Goal: Task Accomplishment & Management: Use online tool/utility

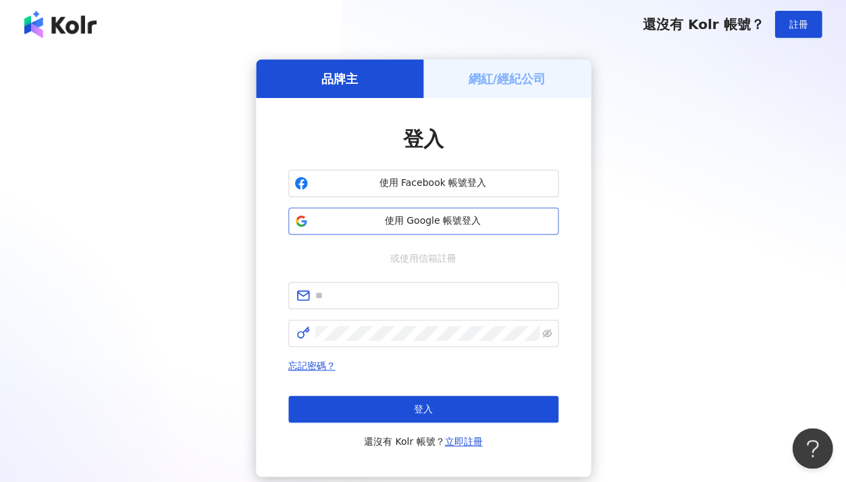
click at [416, 230] on button "使用 Google 帳號登入" at bounding box center [423, 220] width 270 height 27
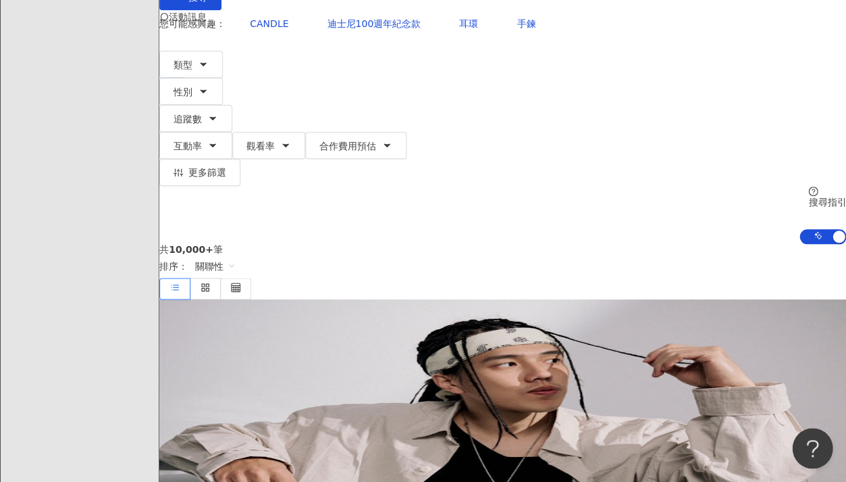
scroll to position [123, 0]
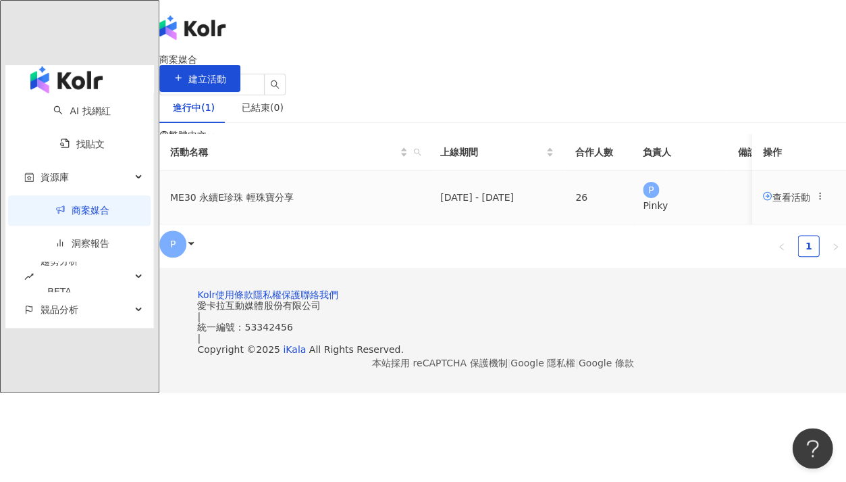
click at [763, 202] on span "查看活動" at bounding box center [786, 196] width 47 height 11
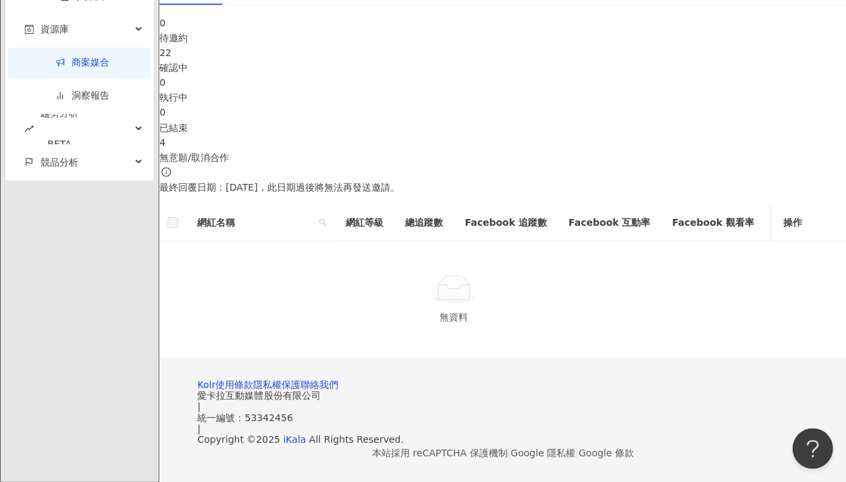
scroll to position [396, 0]
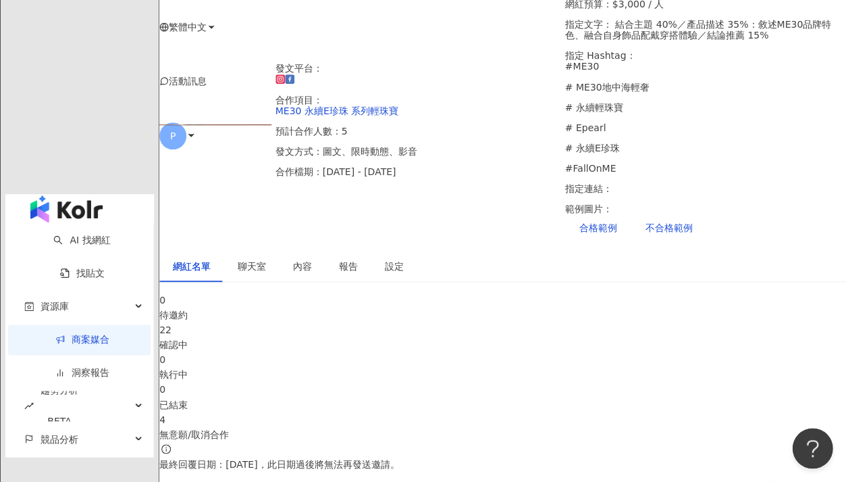
click at [355, 322] on div "22" at bounding box center [502, 329] width 687 height 15
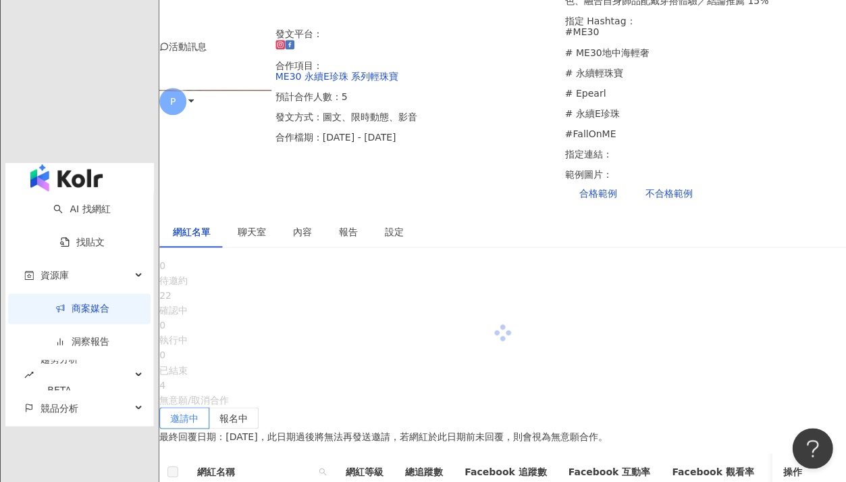
scroll to position [292, 0]
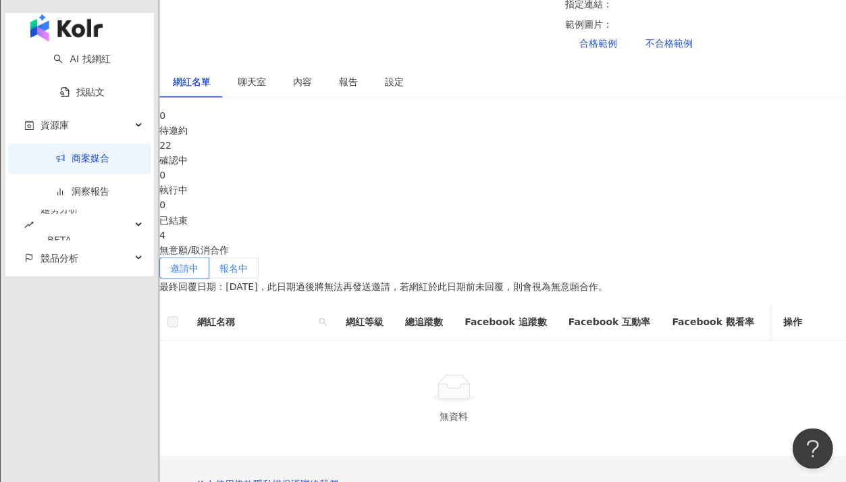
click at [248, 262] on span "報名中" at bounding box center [234, 267] width 28 height 11
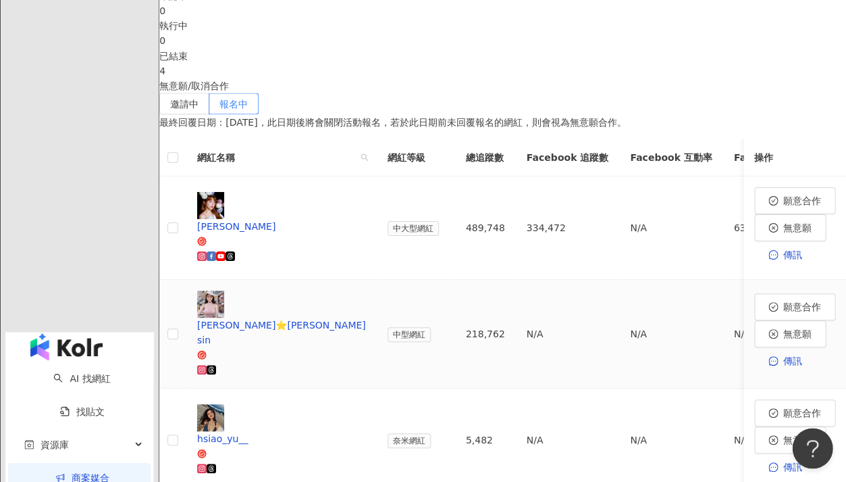
scroll to position [460, 0]
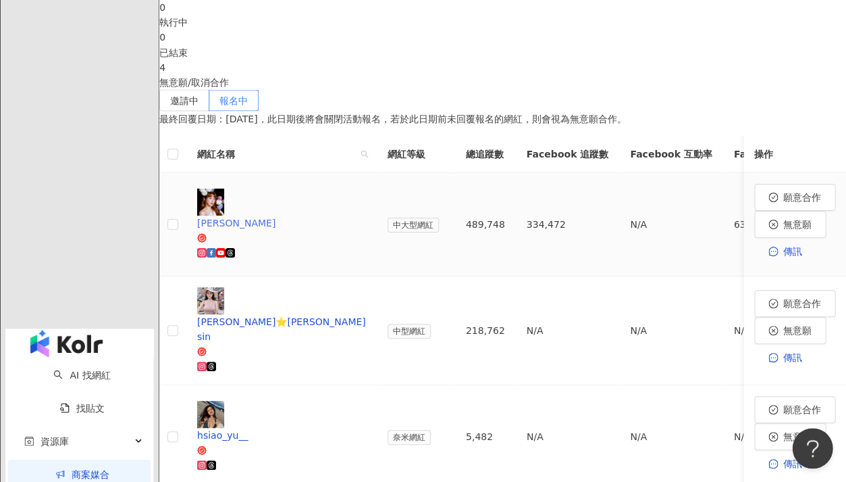
click at [360, 215] on span "[PERSON_NAME]" at bounding box center [281, 229] width 169 height 28
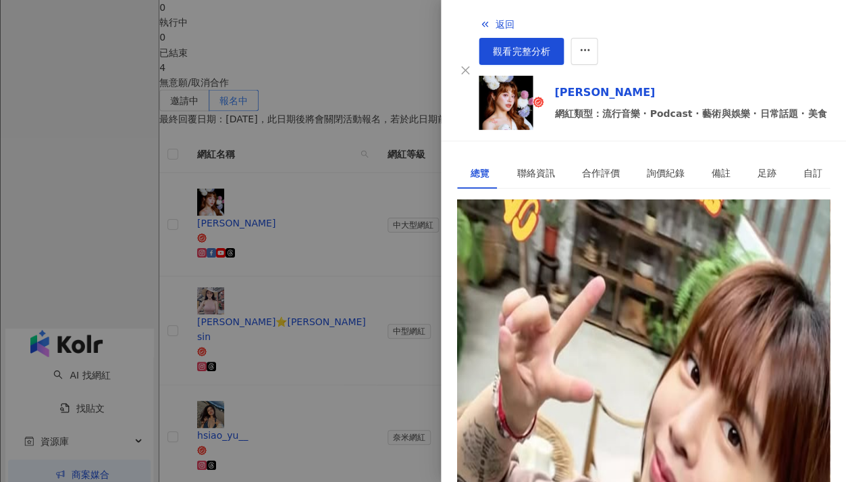
click at [575, 253] on div "[URL][DOMAIN_NAME]" at bounding box center [523, 260] width 105 height 15
click at [372, 284] on div at bounding box center [423, 241] width 846 height 482
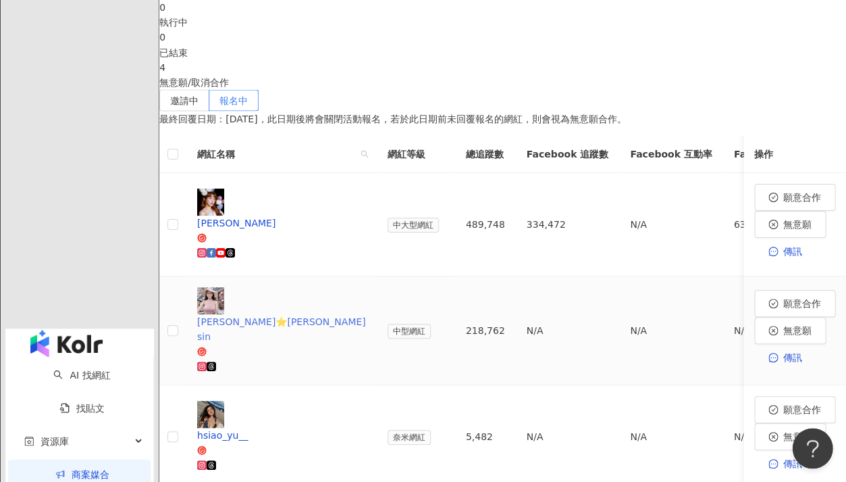
click at [321, 358] on div at bounding box center [281, 365] width 169 height 15
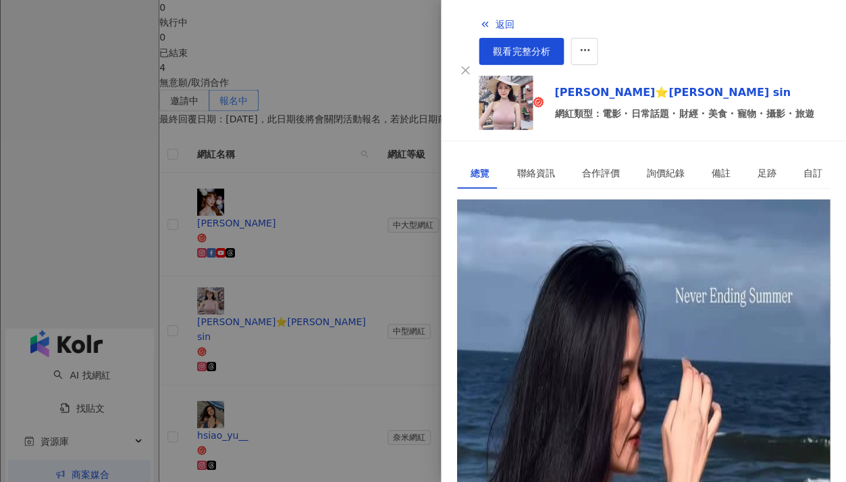
click at [534, 253] on div "[URL][DOMAIN_NAME]" at bounding box center [523, 260] width 105 height 15
click at [369, 173] on div at bounding box center [423, 241] width 846 height 482
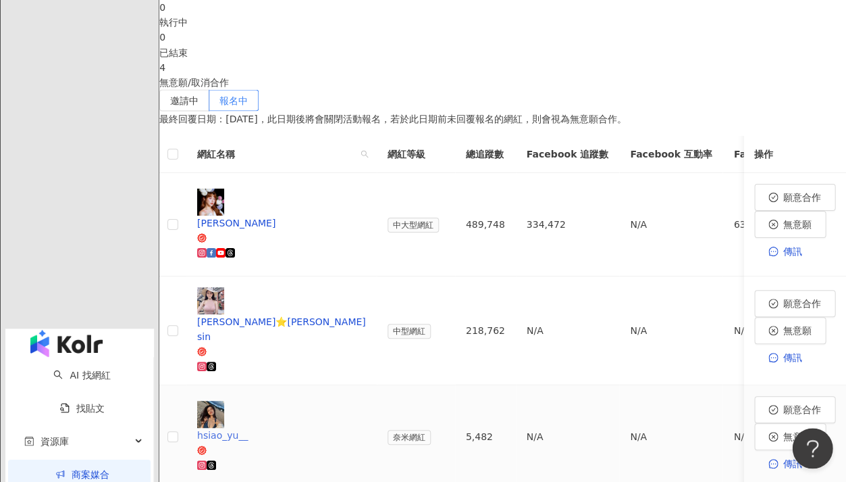
click at [306, 427] on div "hsiao_yu__" at bounding box center [281, 434] width 169 height 15
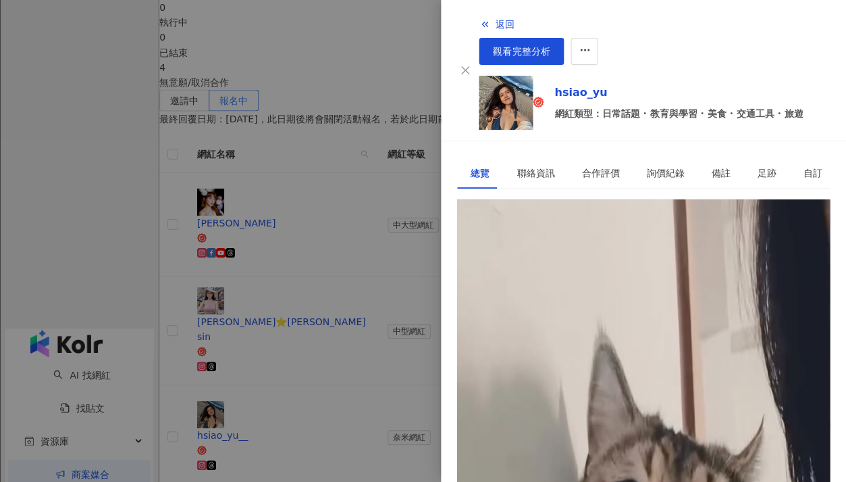
click at [369, 143] on div at bounding box center [423, 241] width 846 height 482
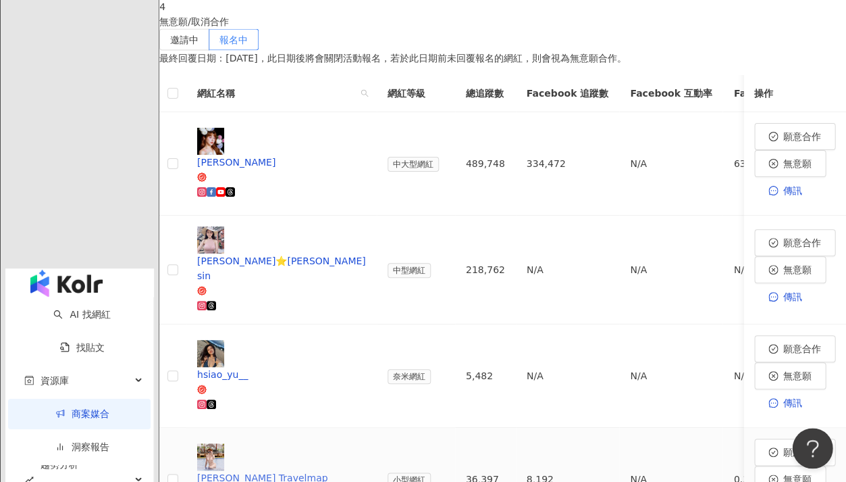
scroll to position [529, 0]
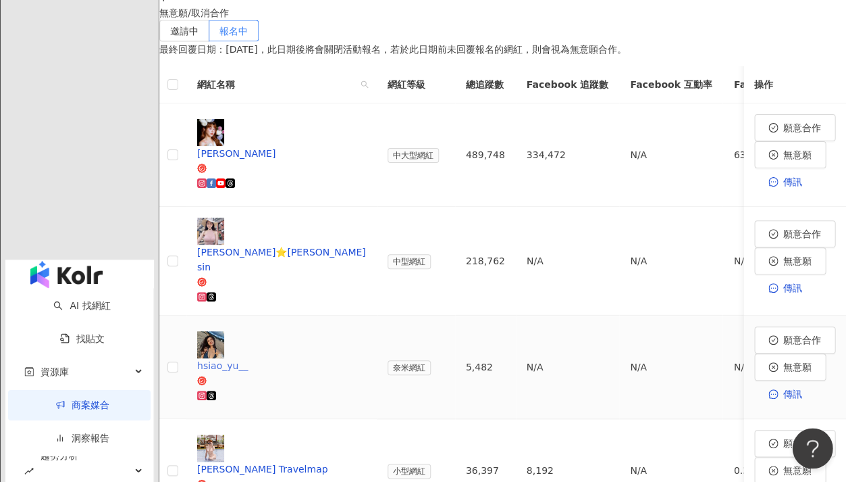
click at [363, 388] on div at bounding box center [281, 395] width 169 height 15
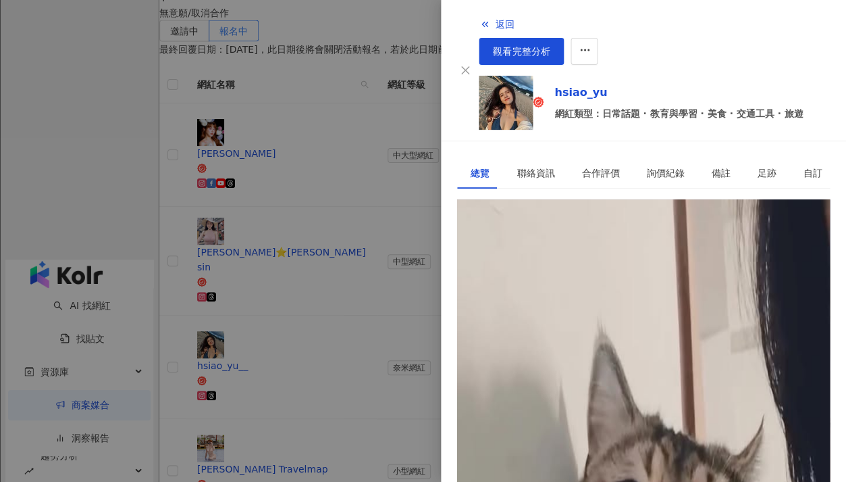
scroll to position [74, 0]
click at [576, 253] on div "[URL][DOMAIN_NAME]" at bounding box center [523, 260] width 105 height 15
click at [363, 267] on div at bounding box center [423, 241] width 846 height 482
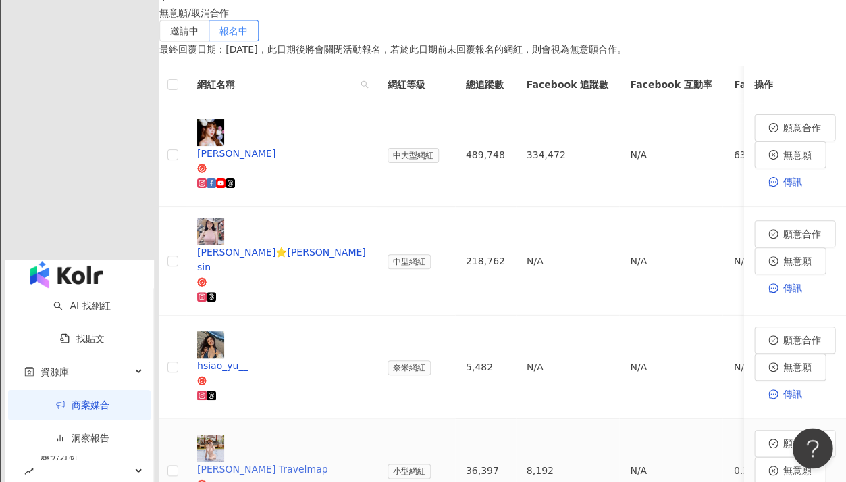
click at [344, 461] on div "[PERSON_NAME] Travelmap" at bounding box center [281, 468] width 169 height 15
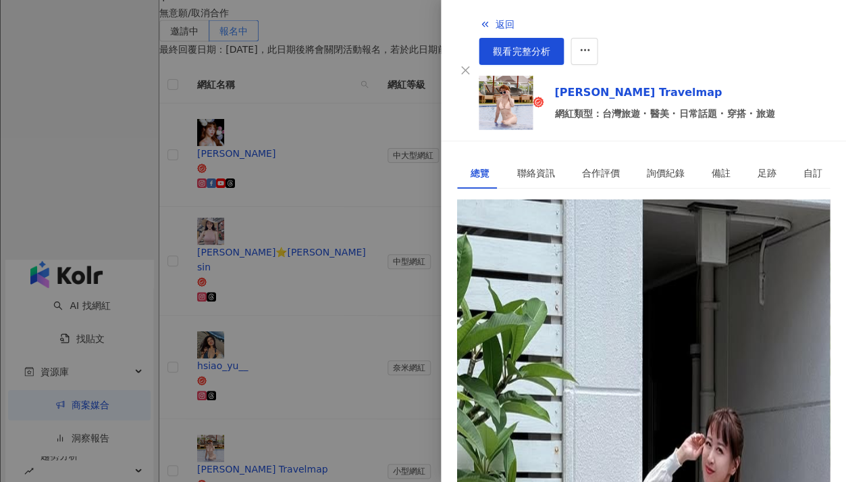
click at [557, 253] on div "[URL][DOMAIN_NAME]" at bounding box center [523, 260] width 105 height 15
click at [374, 348] on div at bounding box center [423, 241] width 846 height 482
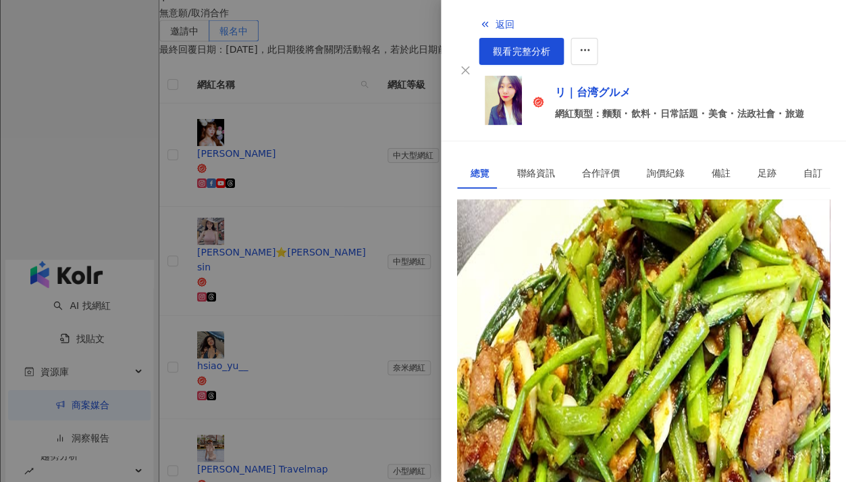
click at [515, 253] on div "[URL][DOMAIN_NAME]" at bounding box center [523, 260] width 105 height 15
click at [386, 195] on div at bounding box center [423, 241] width 846 height 482
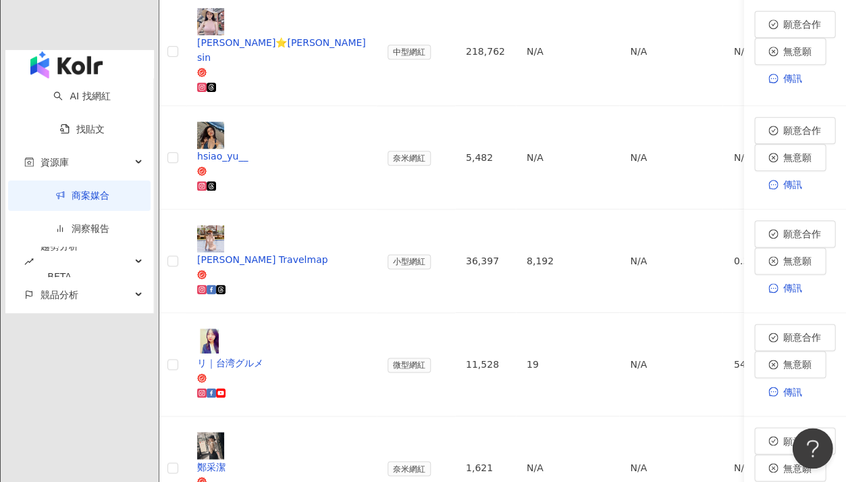
scroll to position [739, 0]
click at [321, 458] on span "鄭采潔" at bounding box center [281, 472] width 169 height 28
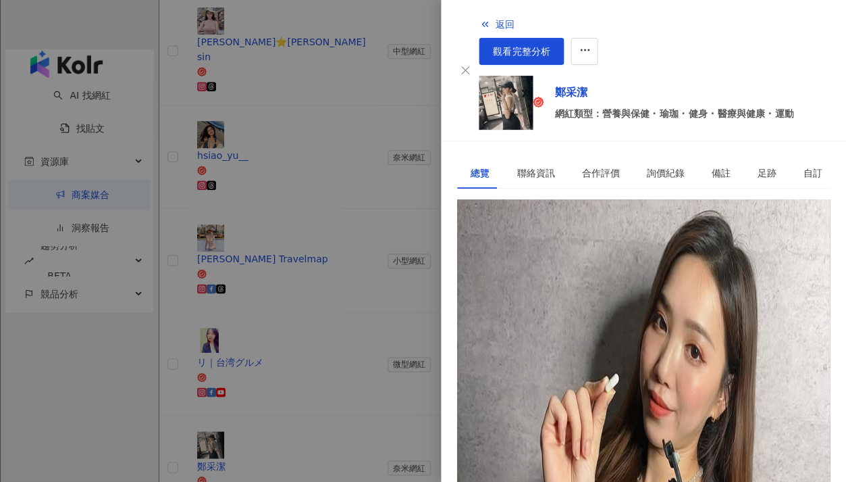
click at [525, 253] on div "[URL][DOMAIN_NAME]" at bounding box center [523, 260] width 105 height 15
click at [298, 378] on div at bounding box center [423, 241] width 846 height 482
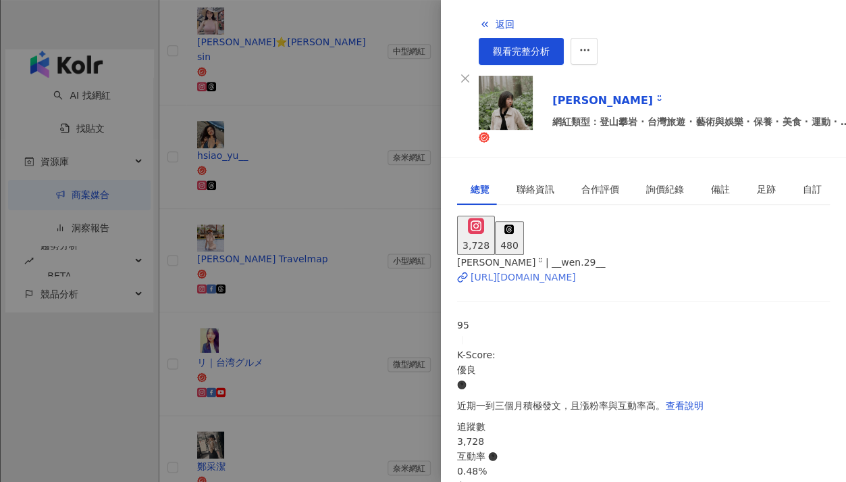
click at [532, 269] on div "[URL][DOMAIN_NAME]" at bounding box center [523, 276] width 105 height 15
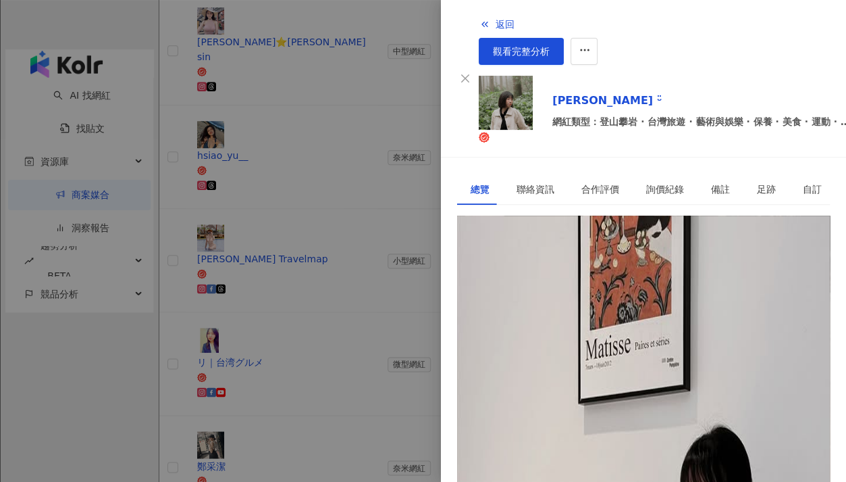
click at [328, 378] on div at bounding box center [423, 241] width 846 height 482
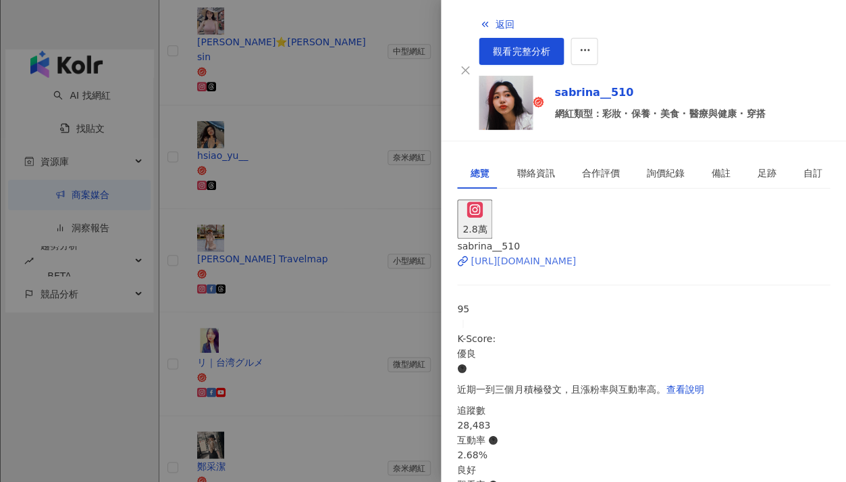
click at [576, 253] on div "[URL][DOMAIN_NAME]" at bounding box center [523, 260] width 105 height 15
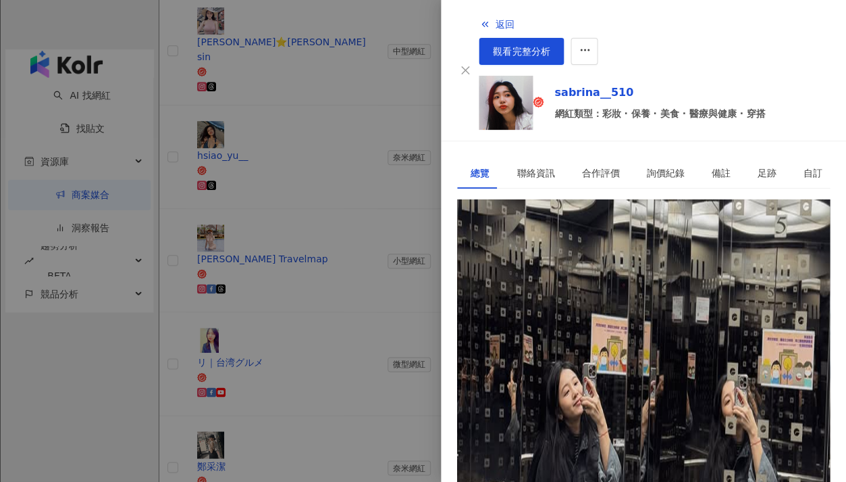
click at [302, 409] on div at bounding box center [423, 241] width 846 height 482
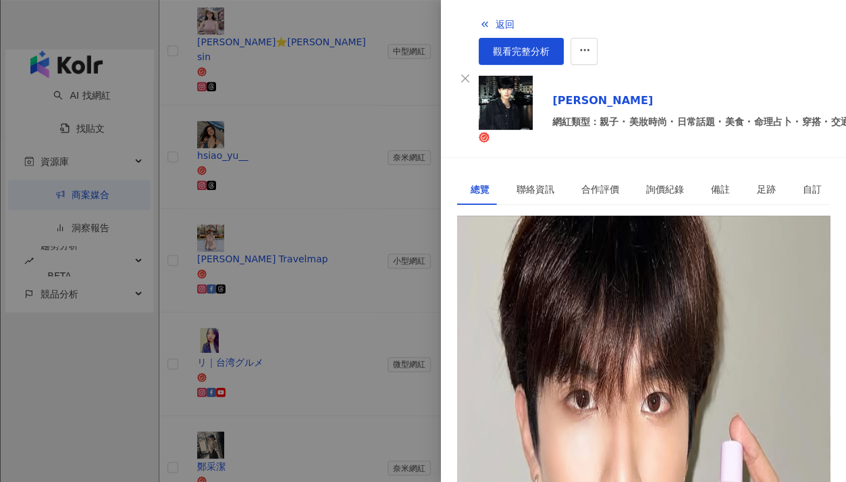
scroll to position [0, 0]
click at [572, 269] on div "[URL][DOMAIN_NAME]" at bounding box center [523, 276] width 105 height 15
click at [311, 415] on div at bounding box center [423, 241] width 846 height 482
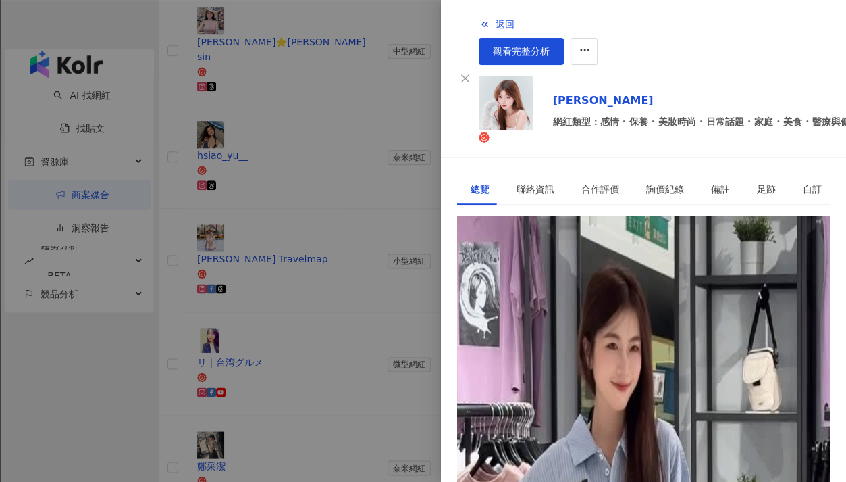
click at [555, 269] on div "[URL][DOMAIN_NAME]" at bounding box center [523, 276] width 105 height 15
click at [371, 217] on div at bounding box center [423, 241] width 846 height 482
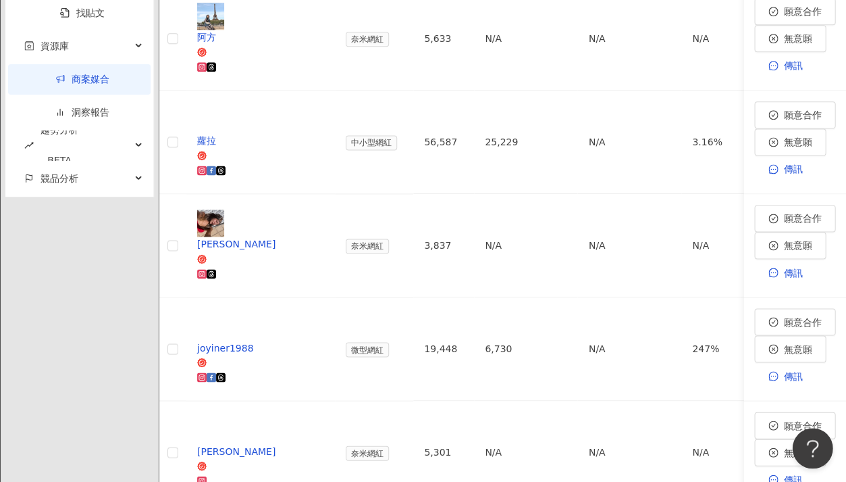
scroll to position [851, 0]
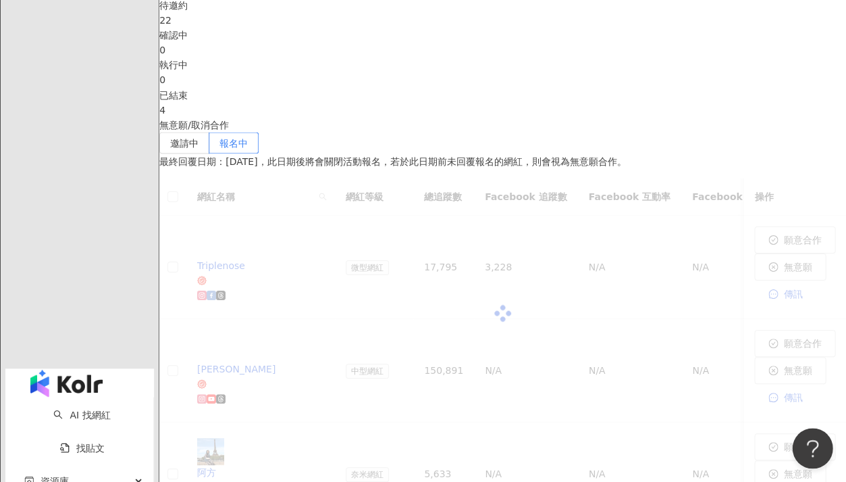
scroll to position [441, 0]
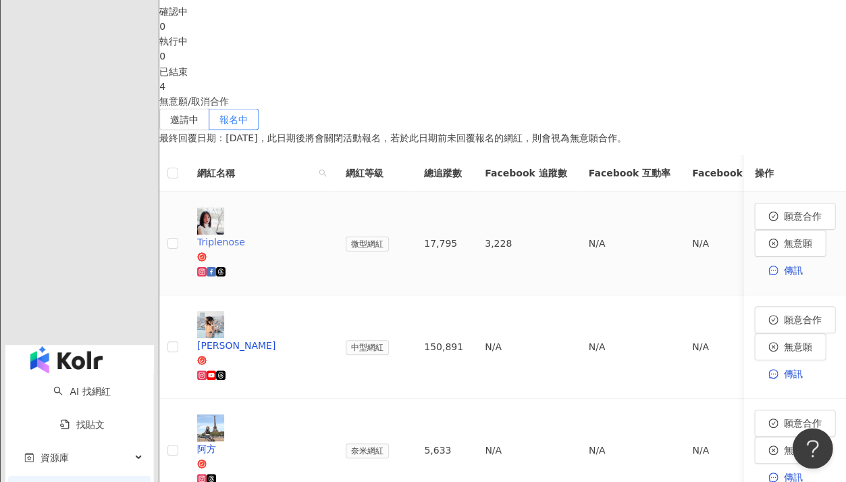
click at [324, 234] on div "Triplenose" at bounding box center [260, 256] width 127 height 45
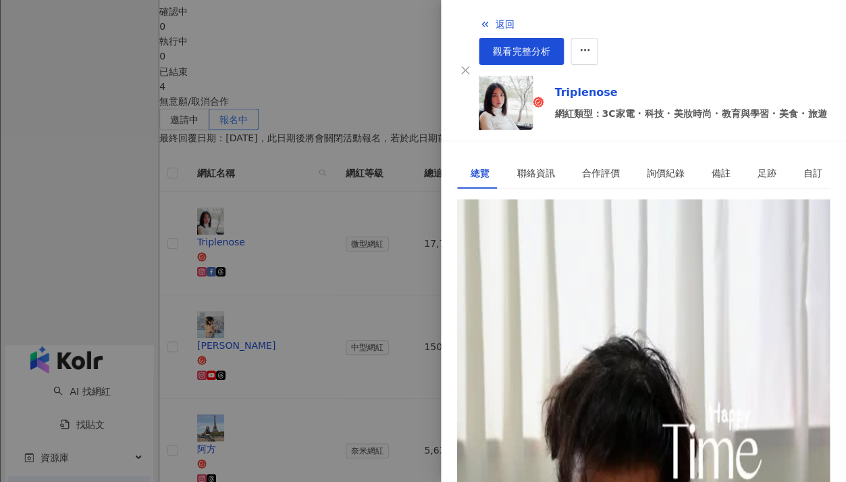
scroll to position [0, 0]
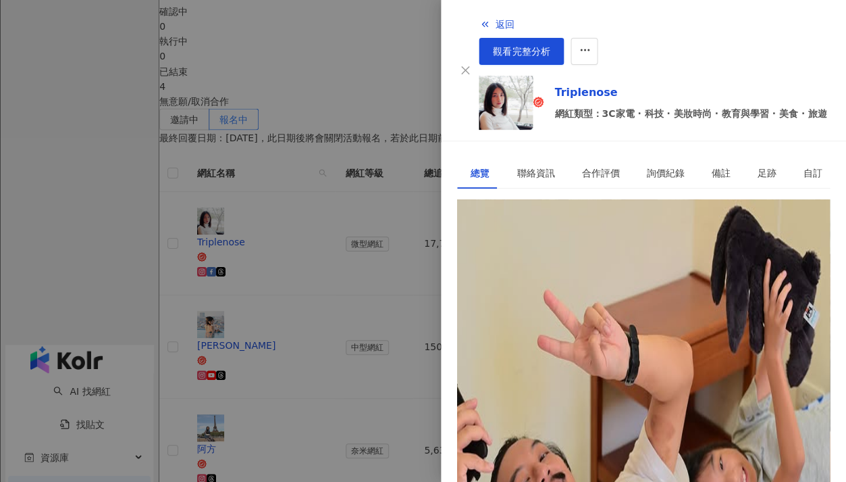
click at [576, 253] on div "[URL][DOMAIN_NAME]" at bounding box center [523, 260] width 105 height 15
click at [359, 228] on div at bounding box center [423, 241] width 846 height 482
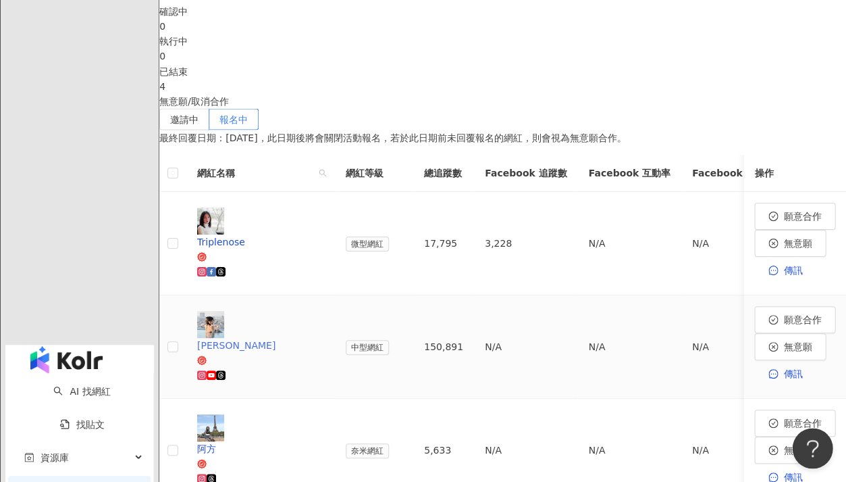
click at [324, 337] on span "[PERSON_NAME]" at bounding box center [260, 351] width 127 height 28
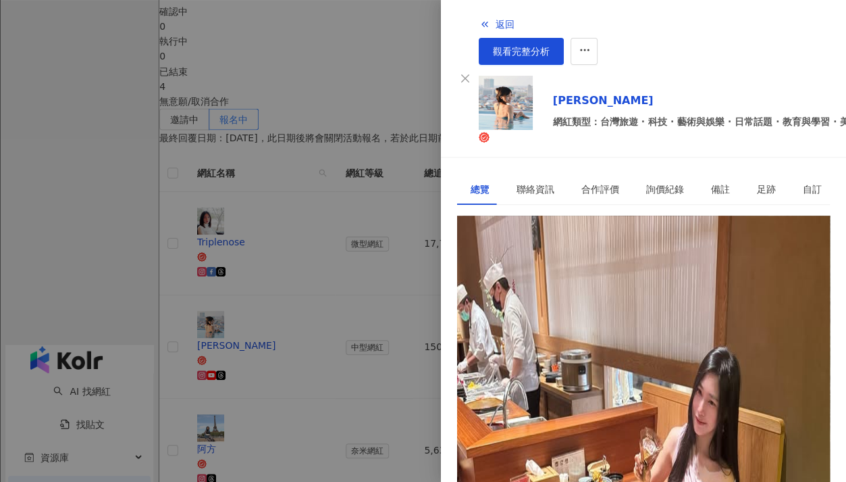
click at [557, 269] on div "[URL][DOMAIN_NAME][PERSON_NAME][DOMAIN_NAME]" at bounding box center [602, 276] width 263 height 15
click at [352, 181] on div at bounding box center [423, 241] width 846 height 482
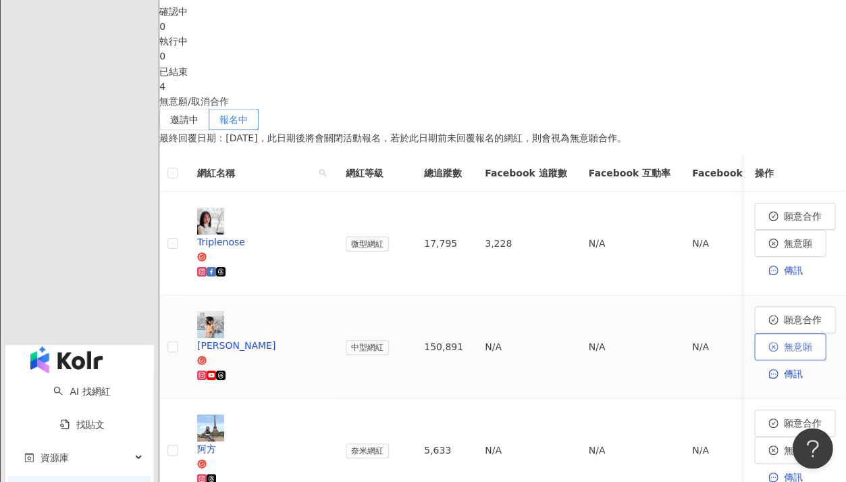
click at [754, 332] on button "無意願" at bounding box center [790, 345] width 72 height 27
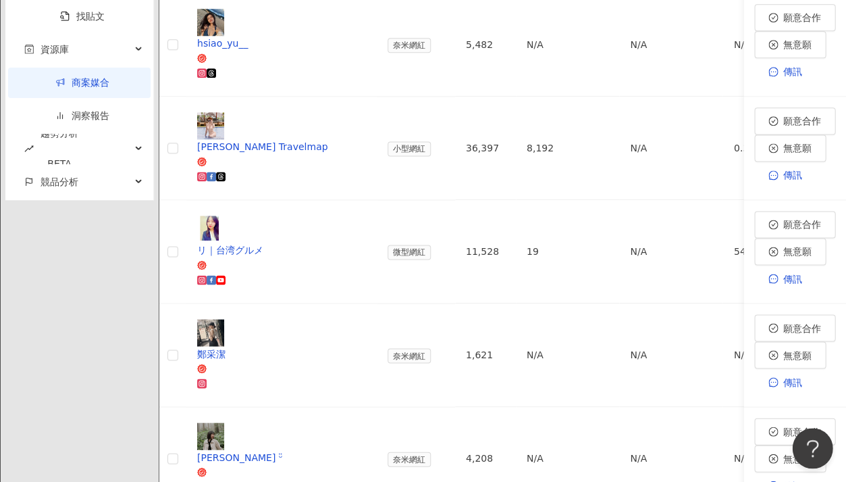
scroll to position [851, 0]
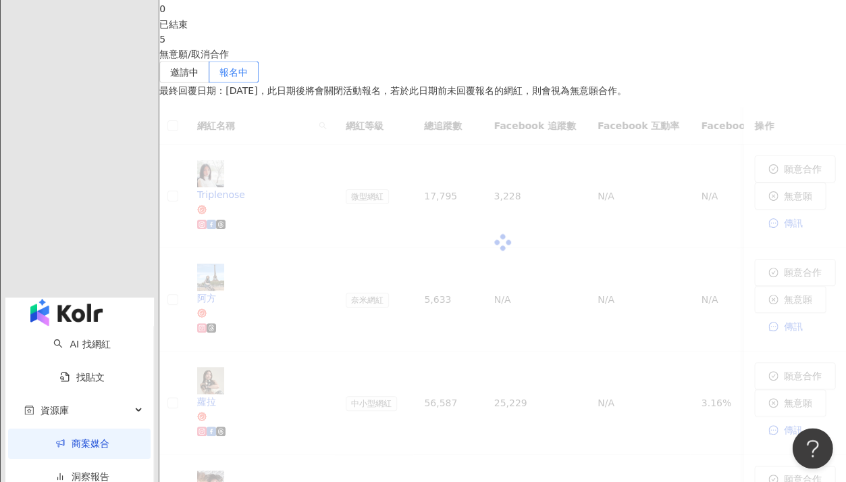
scroll to position [473, 0]
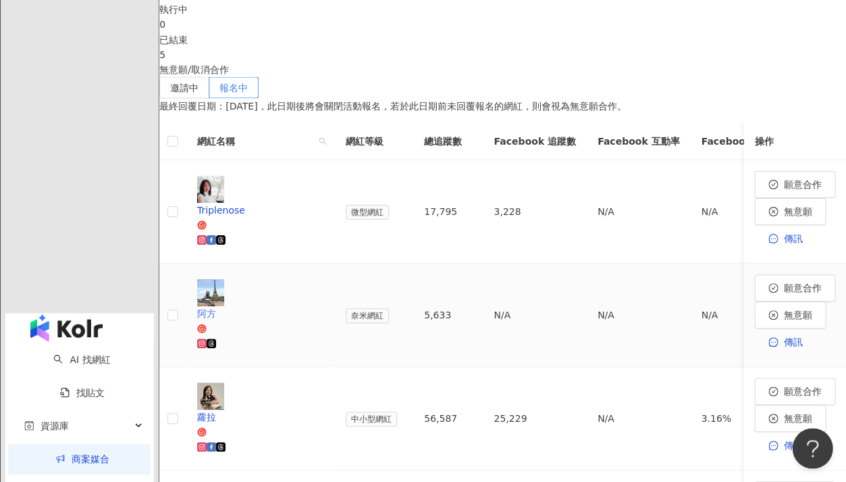
click at [324, 305] on span "阿方" at bounding box center [260, 319] width 127 height 28
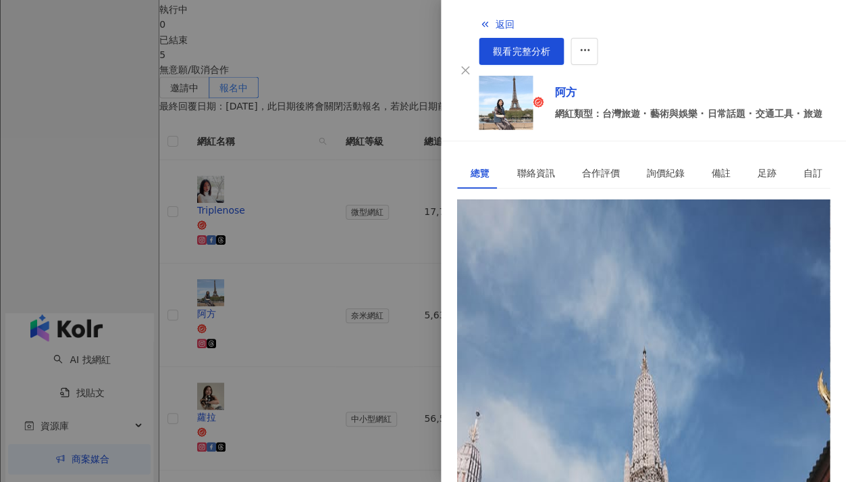
click at [493, 253] on div "[URL][DOMAIN_NAME]" at bounding box center [523, 260] width 105 height 15
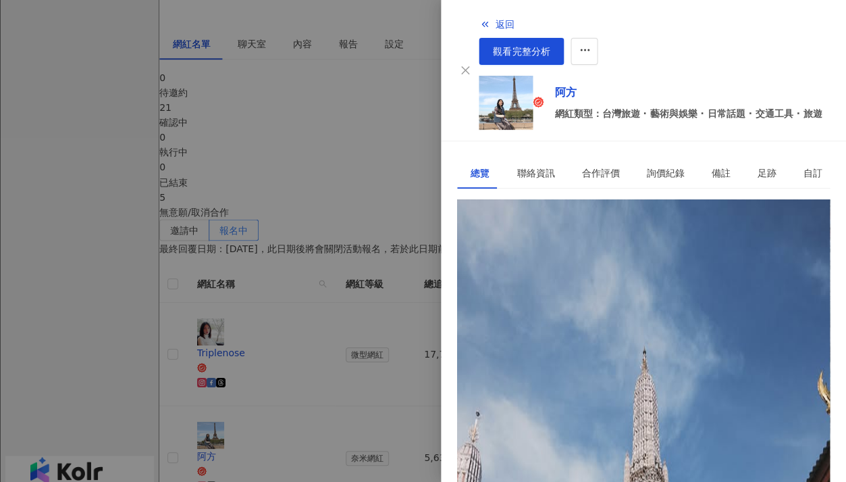
scroll to position [332, 0]
click at [330, 369] on div at bounding box center [423, 241] width 846 height 482
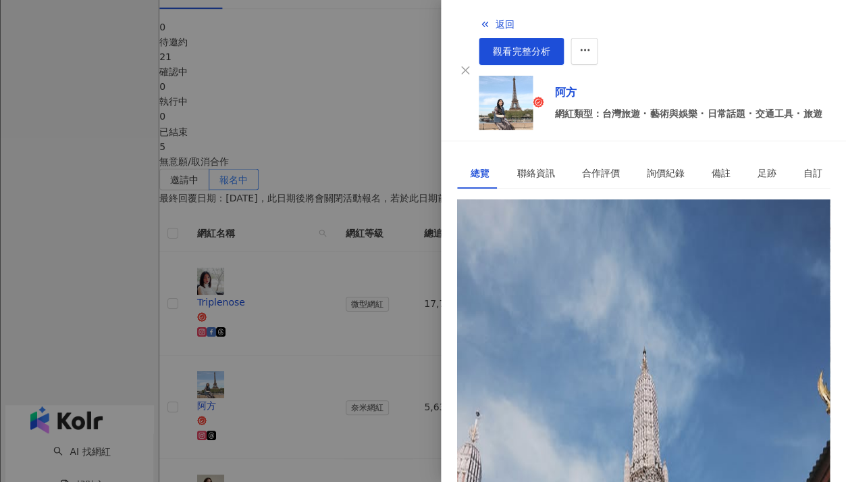
scroll to position [463, 0]
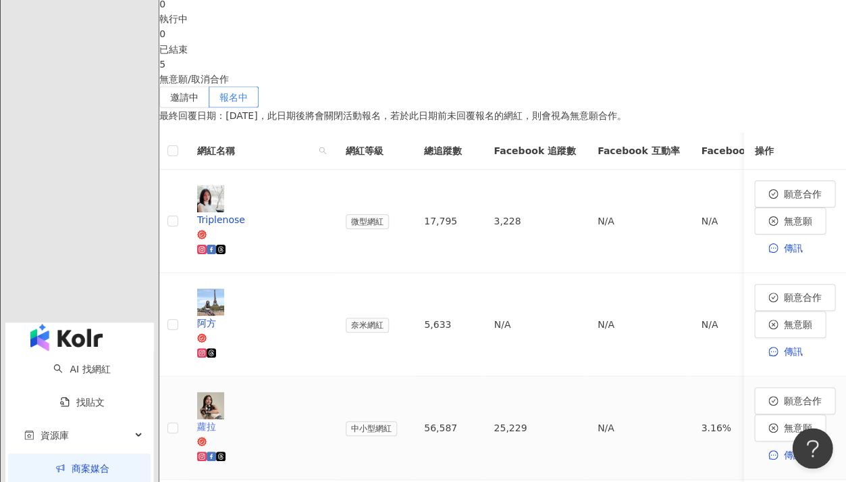
click at [324, 418] on div "蘿拉" at bounding box center [260, 440] width 127 height 45
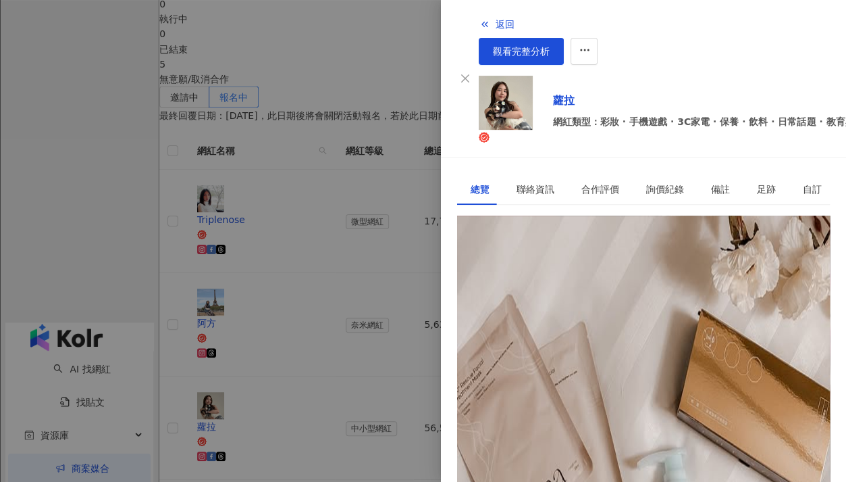
click at [576, 269] on div "[URL][DOMAIN_NAME]" at bounding box center [523, 276] width 105 height 15
click at [389, 196] on div at bounding box center [423, 241] width 846 height 482
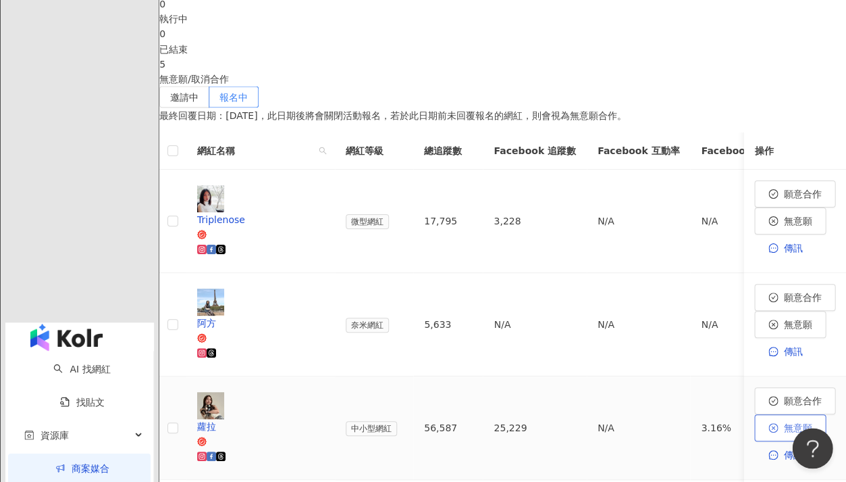
click at [783, 421] on span "無意願" at bounding box center [797, 426] width 28 height 11
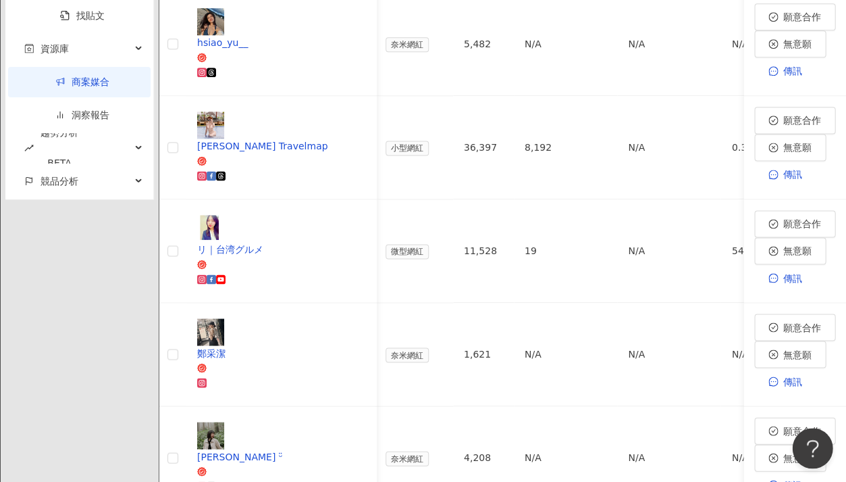
scroll to position [851, 0]
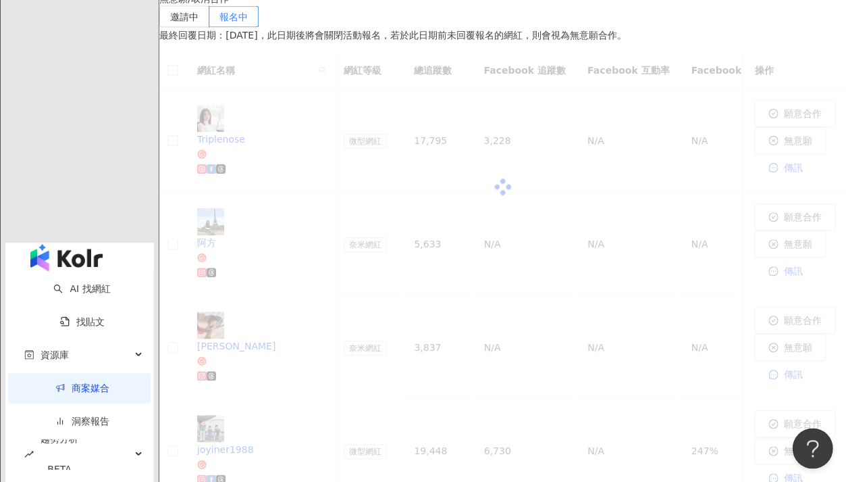
scroll to position [541, 0]
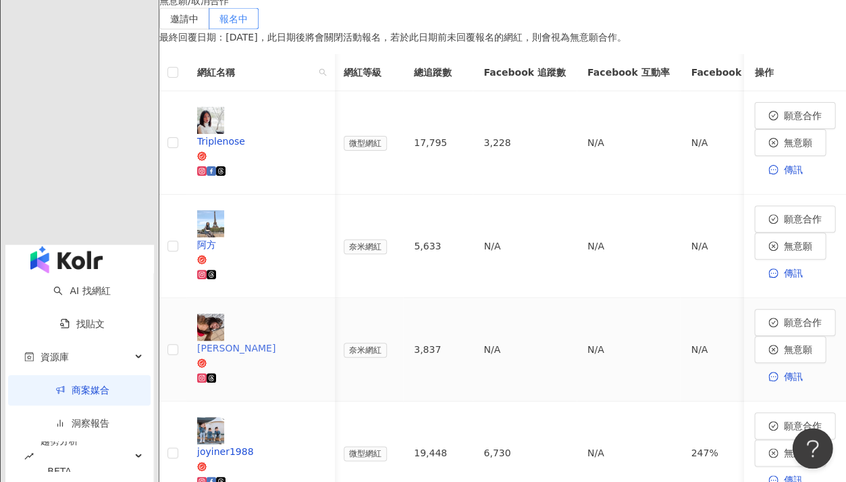
click at [318, 370] on div at bounding box center [260, 377] width 127 height 15
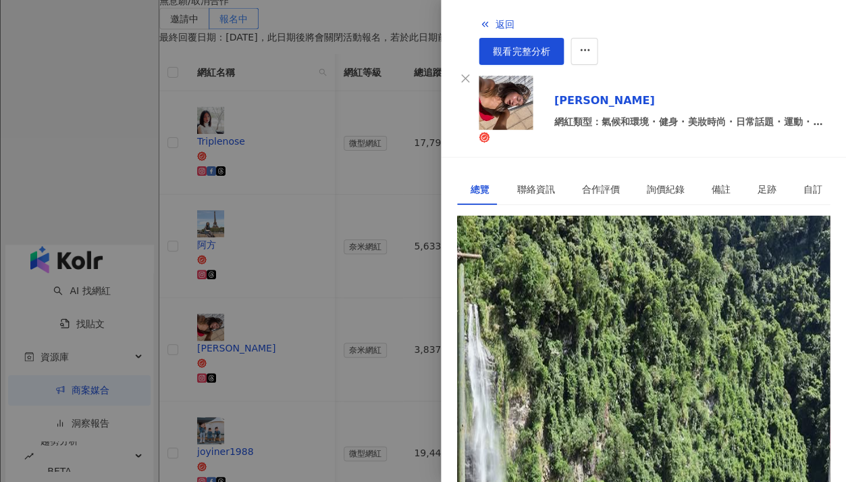
click at [576, 269] on div "[URL][DOMAIN_NAME]" at bounding box center [523, 276] width 105 height 15
click at [374, 220] on div at bounding box center [423, 241] width 846 height 482
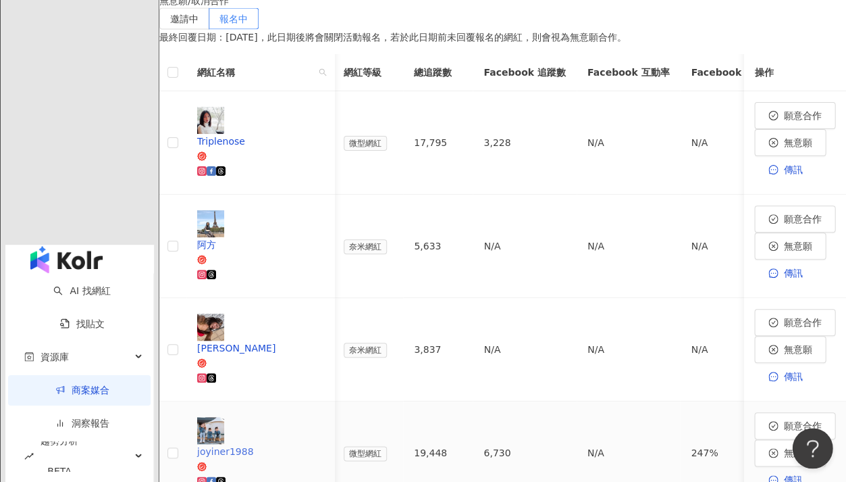
click at [297, 444] on div "joyiner1988" at bounding box center [260, 451] width 127 height 15
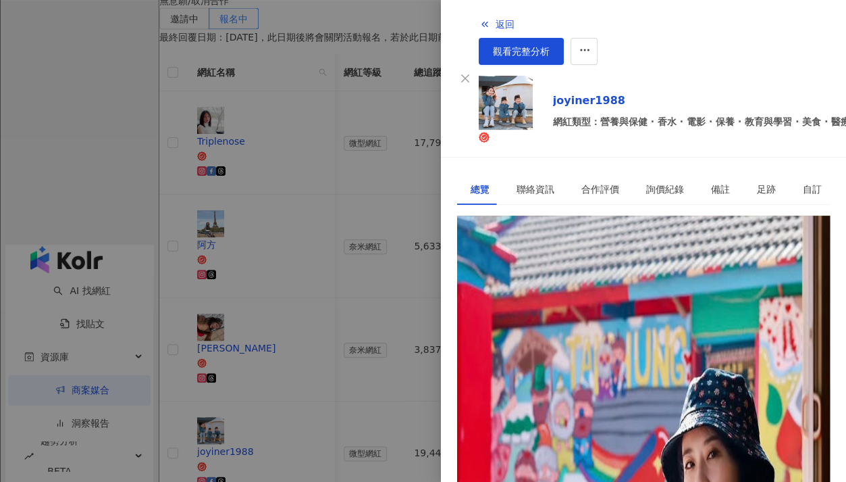
click at [542, 269] on div "[URL][DOMAIN_NAME]" at bounding box center [523, 276] width 105 height 15
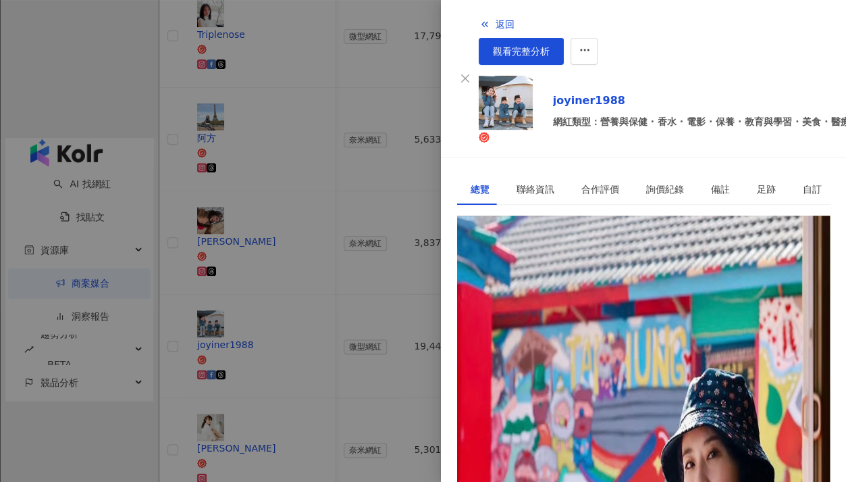
scroll to position [163, 0]
click at [192, 261] on div at bounding box center [423, 241] width 846 height 482
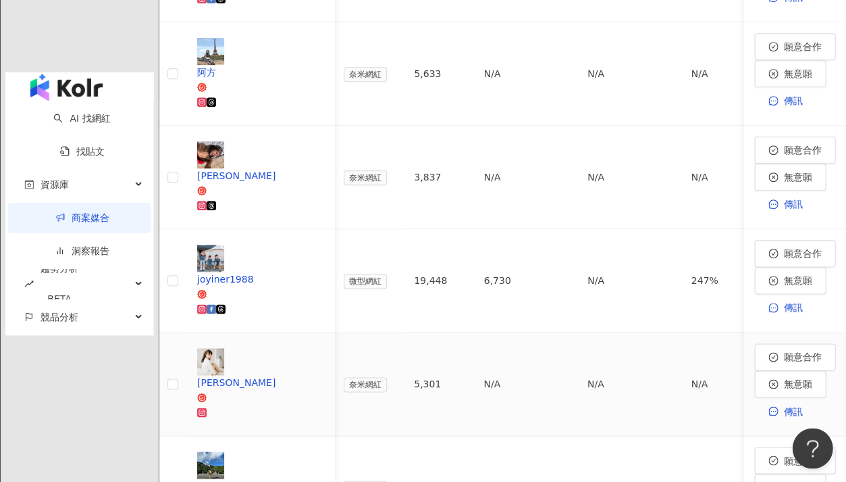
scroll to position [705, 0]
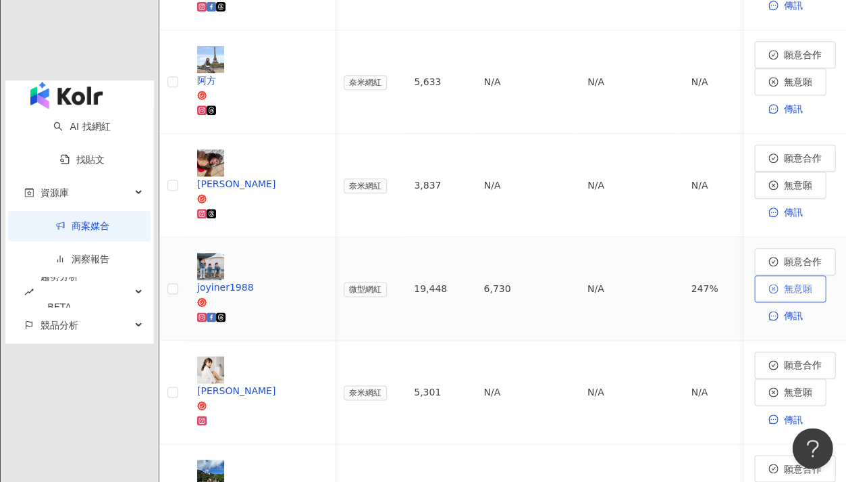
click at [783, 283] on span "無意願" at bounding box center [797, 288] width 28 height 11
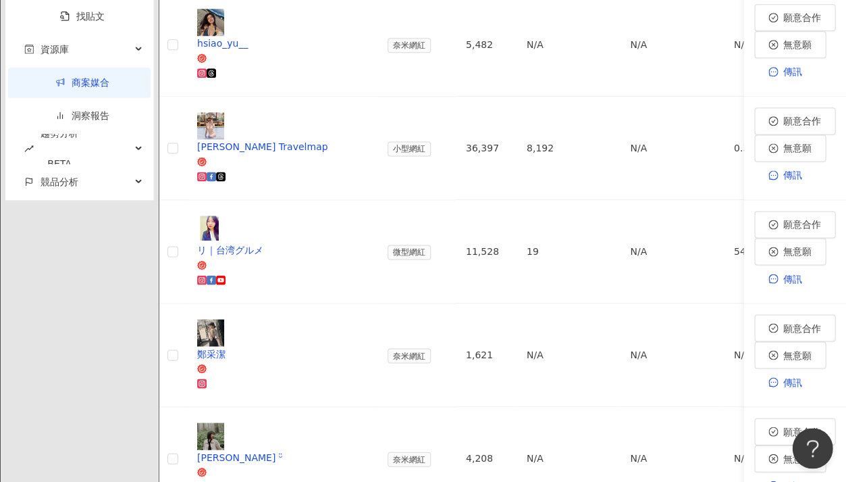
scroll to position [851, 0]
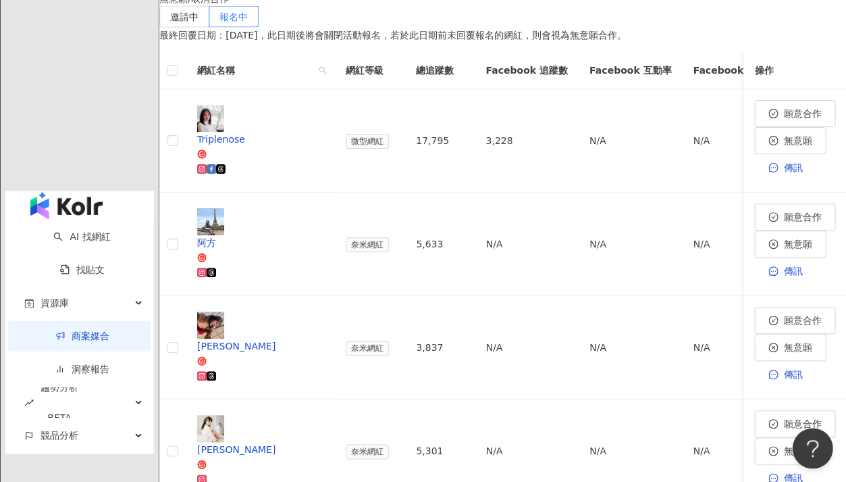
scroll to position [536, 0]
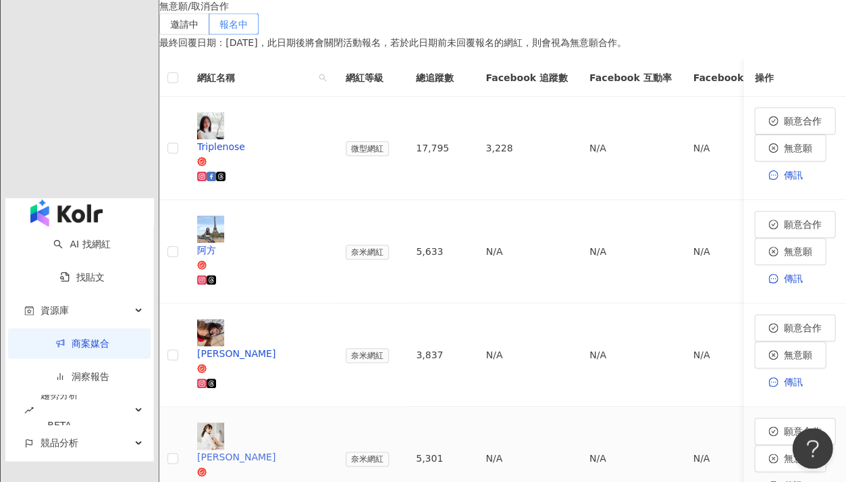
click at [324, 479] on div at bounding box center [260, 486] width 127 height 15
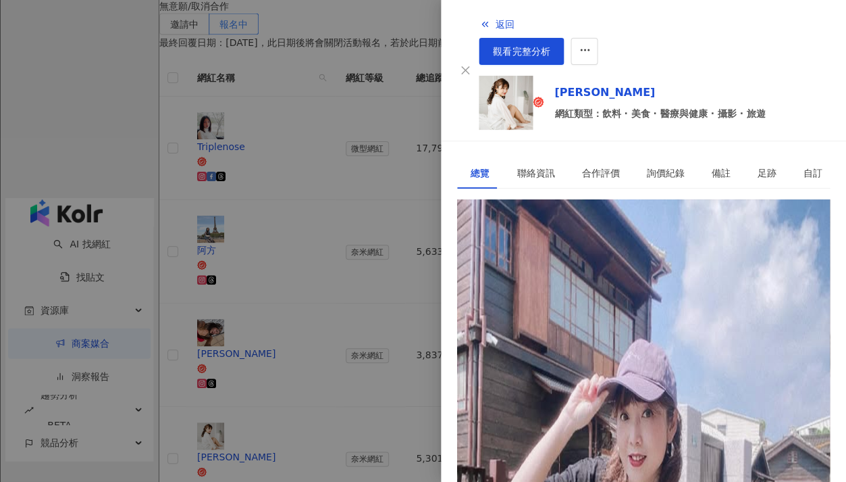
click at [517, 253] on div "[URL][DOMAIN_NAME]" at bounding box center [523, 260] width 105 height 15
click at [355, 200] on div at bounding box center [423, 241] width 846 height 482
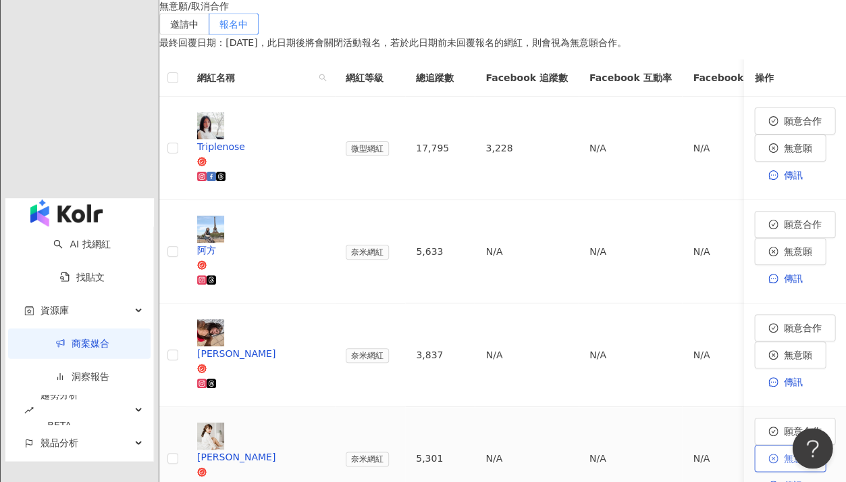
click at [754, 444] on button "無意願" at bounding box center [790, 457] width 72 height 27
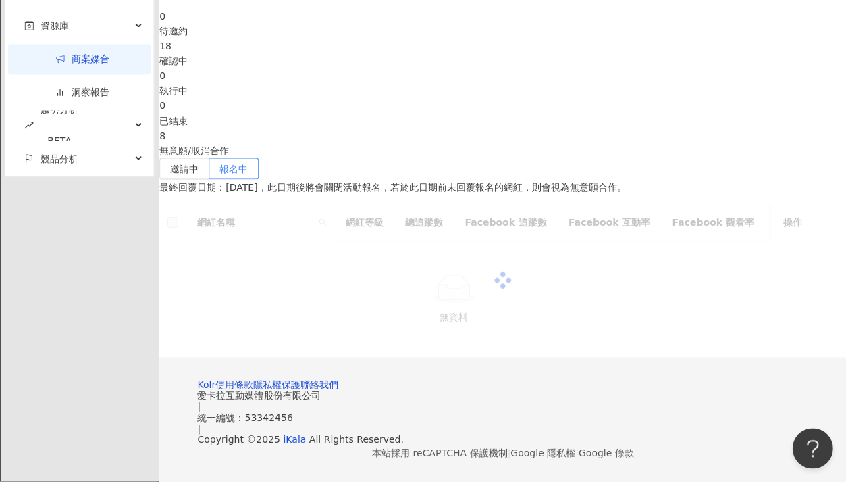
scroll to position [405, 0]
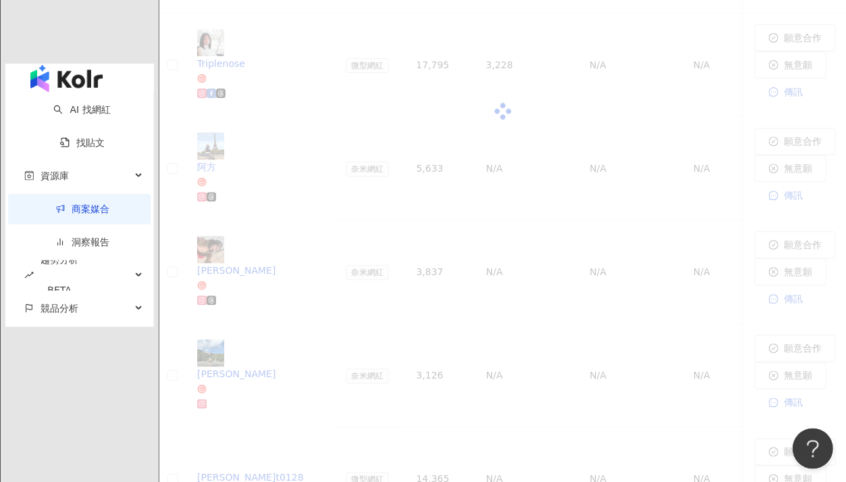
scroll to position [610, 0]
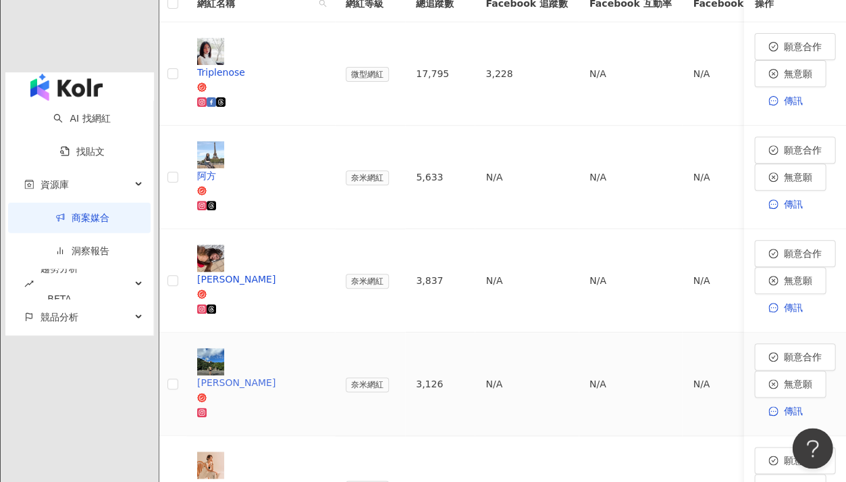
click at [324, 405] on div at bounding box center [260, 412] width 127 height 15
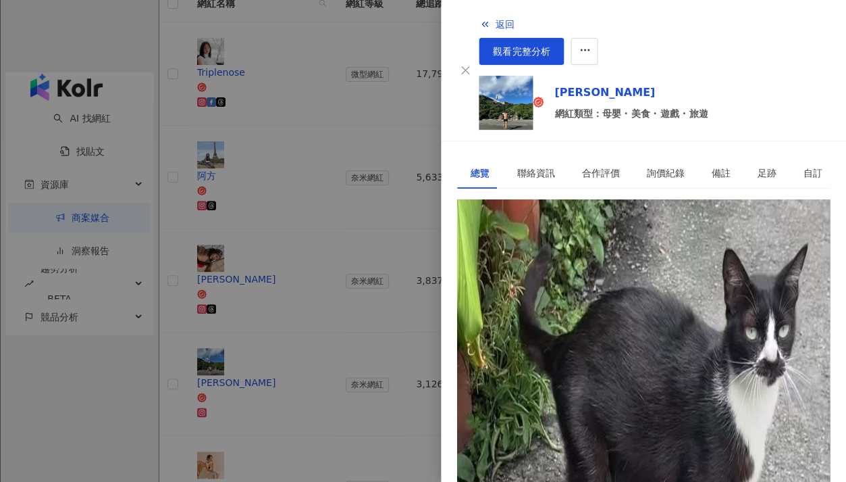
click at [568, 253] on div "[URL][DOMAIN_NAME]" at bounding box center [523, 260] width 105 height 15
click at [344, 389] on div at bounding box center [423, 241] width 846 height 482
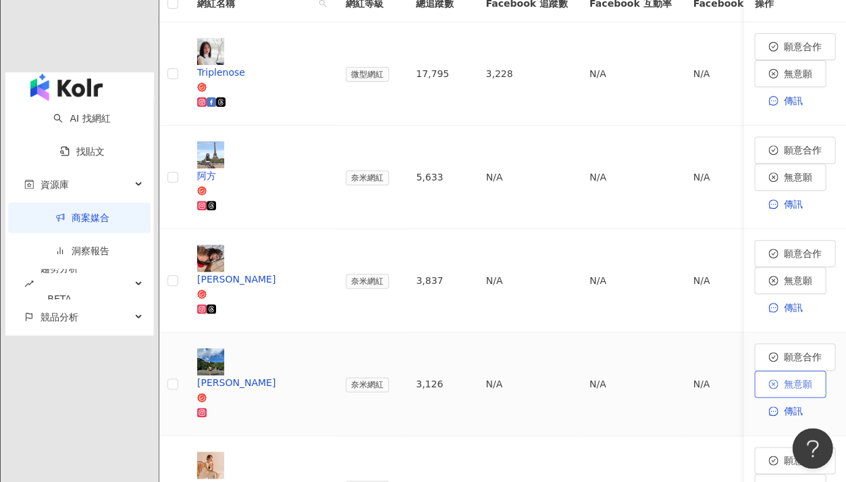
click at [783, 378] on span "無意願" at bounding box center [797, 383] width 28 height 11
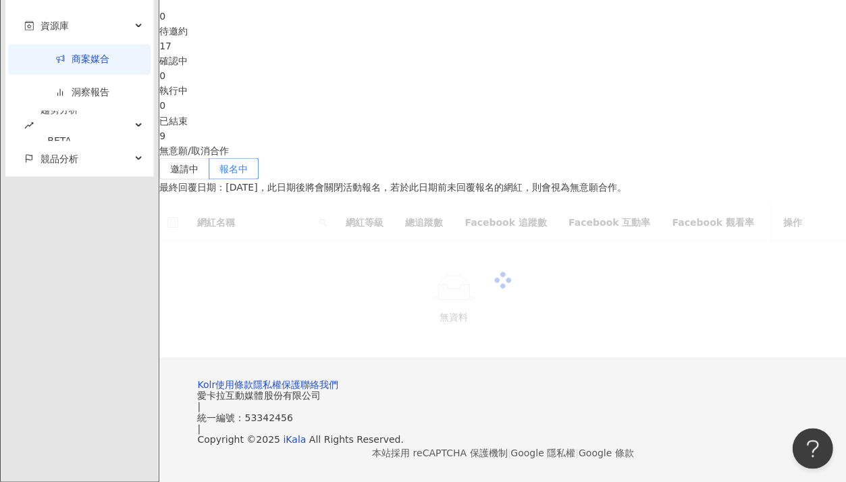
scroll to position [405, 0]
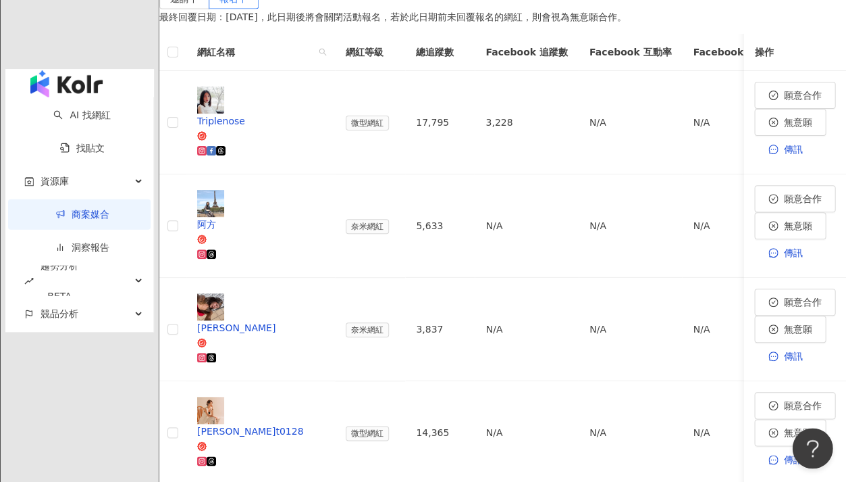
scroll to position [560, 0]
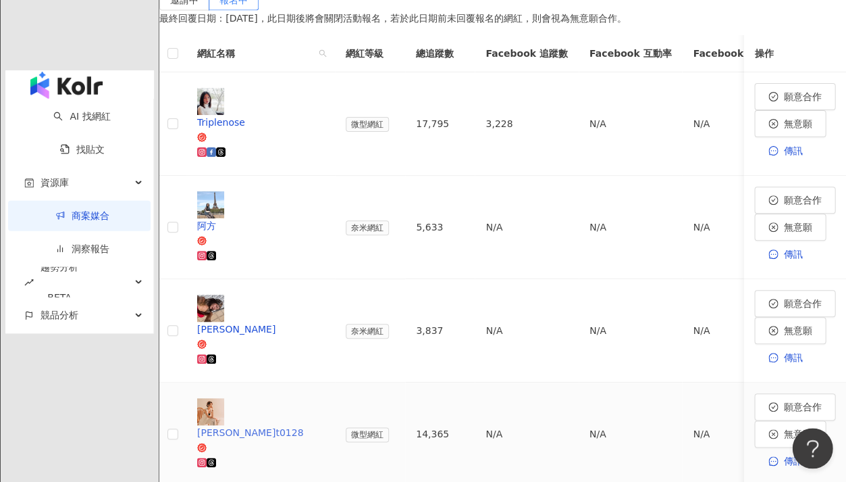
click at [304, 425] on div "[PERSON_NAME]t0128" at bounding box center [260, 432] width 127 height 15
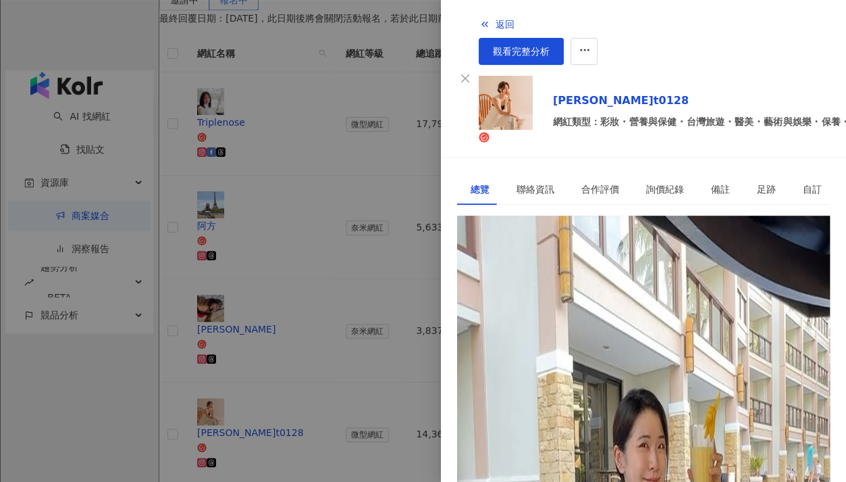
click at [637, 269] on div "[URL][DOMAIN_NAME][DOMAIN_NAME]" at bounding box center [563, 276] width 184 height 15
click at [347, 421] on div at bounding box center [423, 241] width 846 height 482
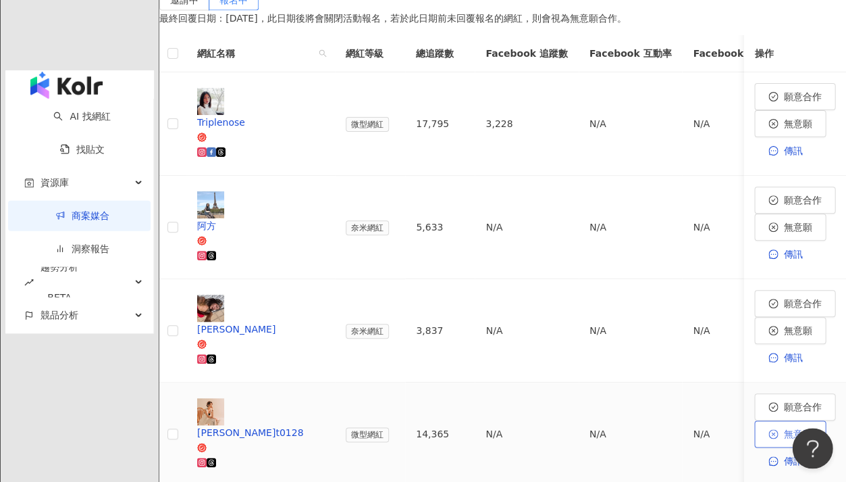
click at [783, 428] on span "無意願" at bounding box center [797, 433] width 28 height 11
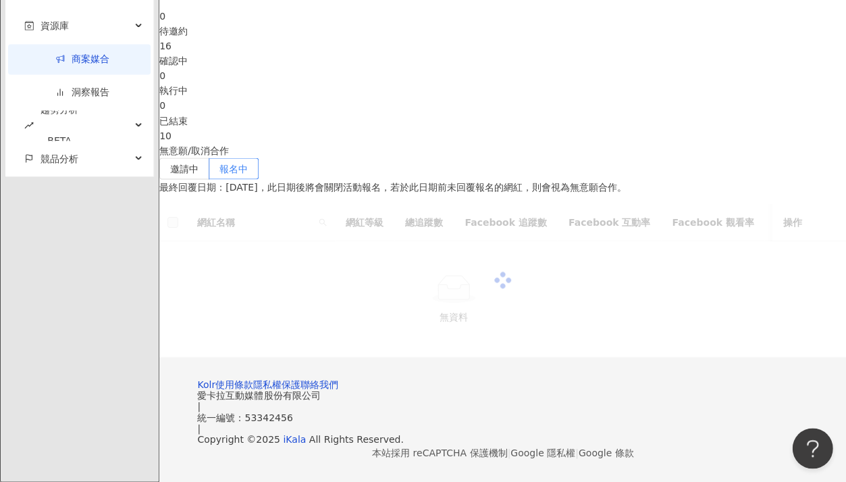
scroll to position [405, 0]
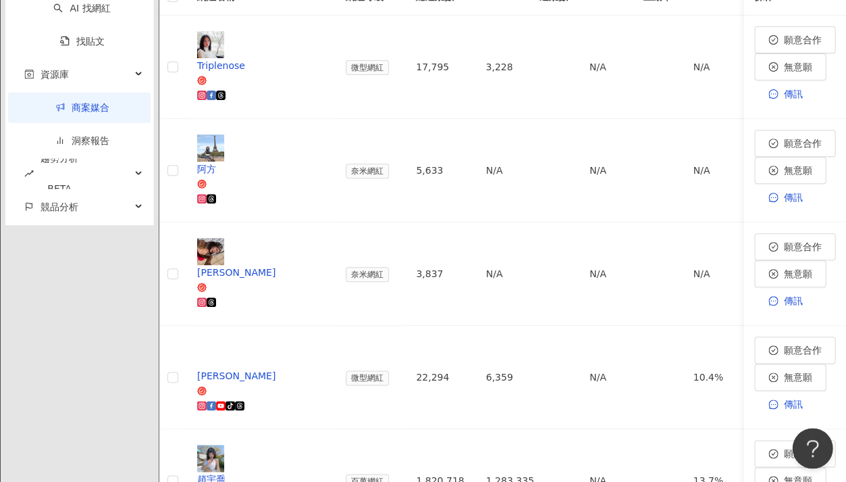
scroll to position [590, 0]
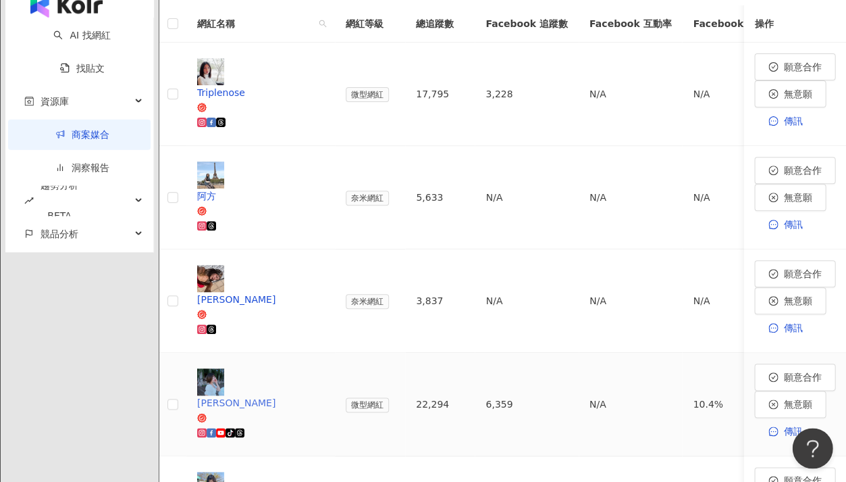
click at [324, 425] on div at bounding box center [260, 432] width 127 height 15
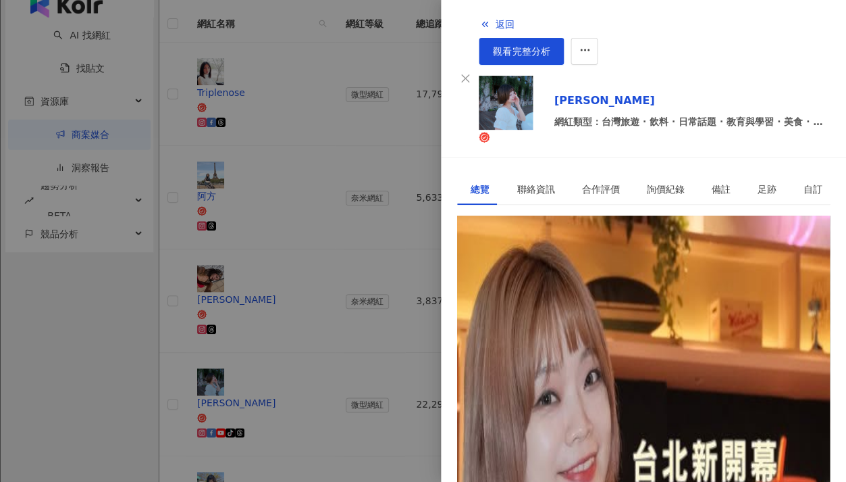
click at [576, 269] on div "[URL][DOMAIN_NAME]" at bounding box center [523, 276] width 105 height 15
click at [324, 364] on div at bounding box center [423, 241] width 846 height 482
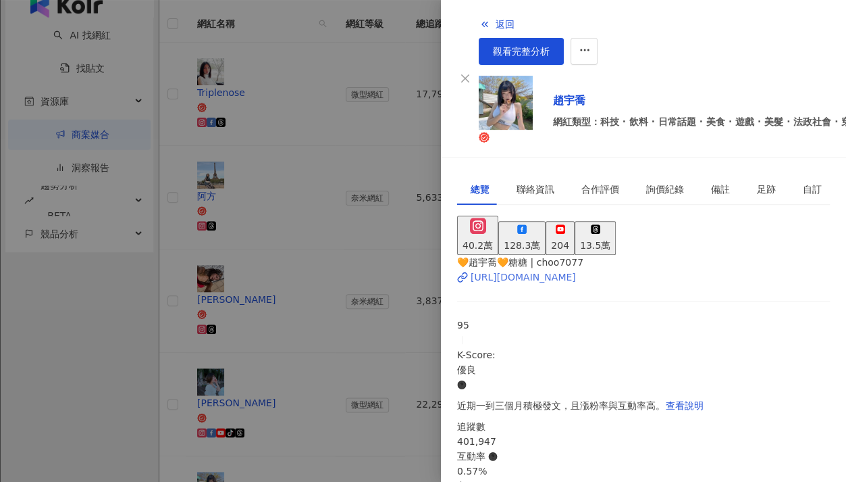
click at [510, 269] on div "[URL][DOMAIN_NAME]" at bounding box center [523, 276] width 105 height 15
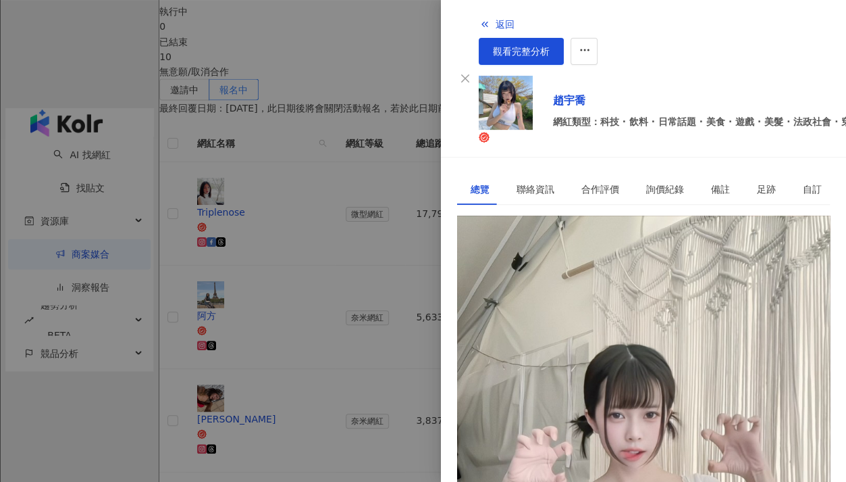
scroll to position [0, 0]
click at [540, 238] on div "128.3萬" at bounding box center [522, 245] width 36 height 15
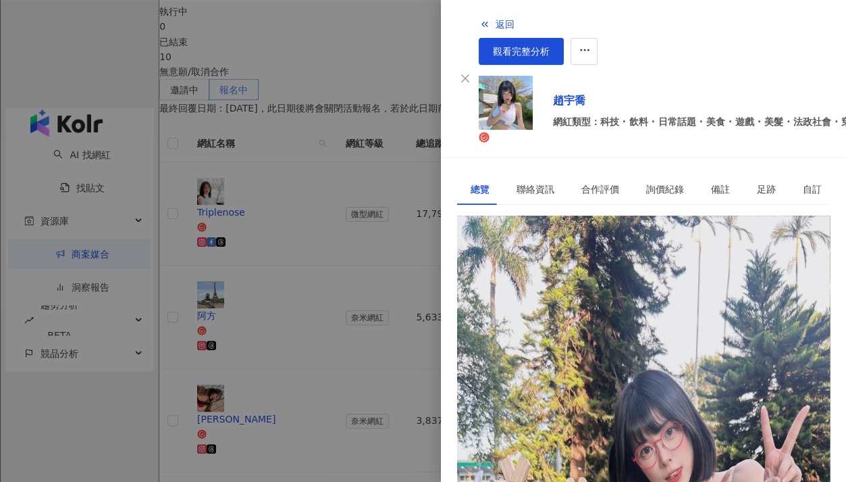
click at [555, 269] on div "[URL][DOMAIN_NAME]" at bounding box center [523, 276] width 105 height 15
click at [340, 203] on div at bounding box center [423, 241] width 846 height 482
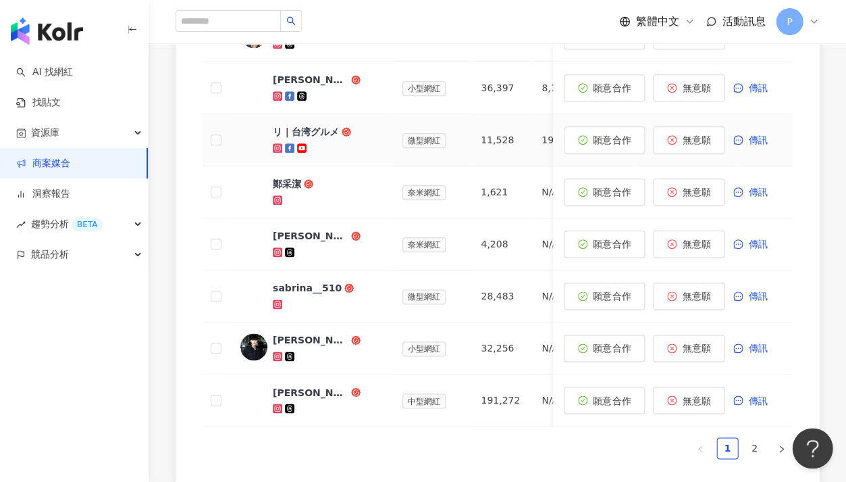
scroll to position [695, 0]
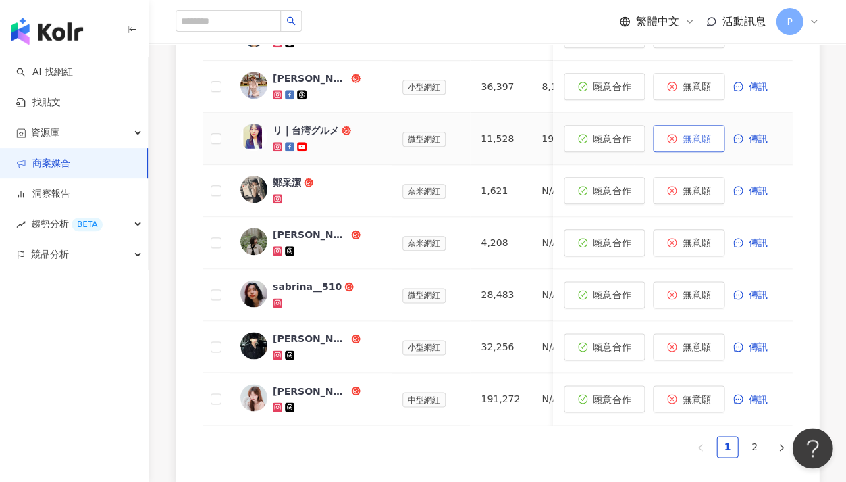
click at [700, 133] on span "無意願" at bounding box center [696, 138] width 28 height 11
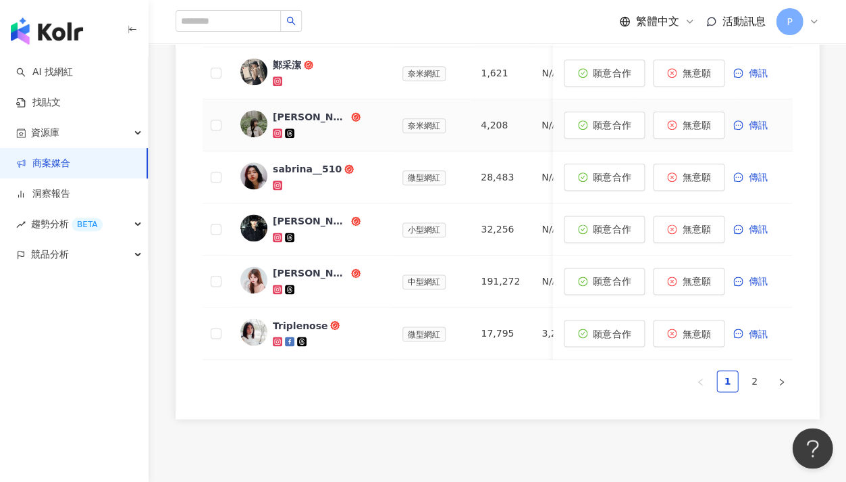
scroll to position [792, 0]
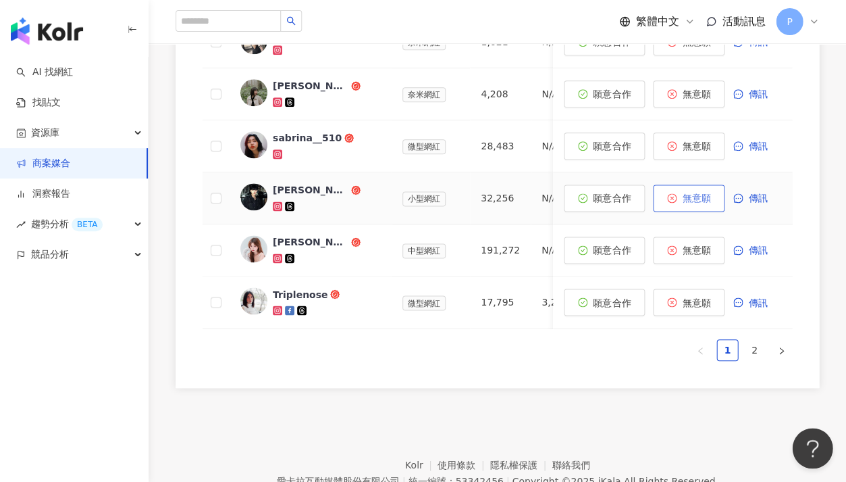
click at [684, 196] on span "無意願" at bounding box center [696, 197] width 28 height 11
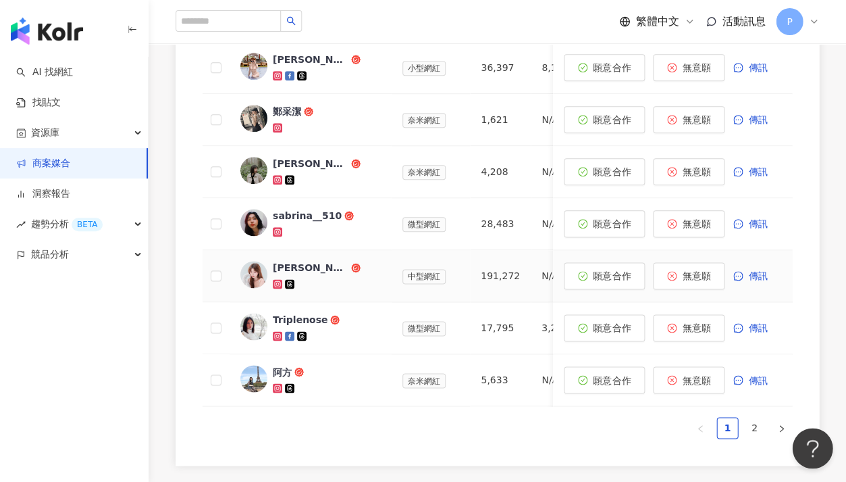
scroll to position [669, 0]
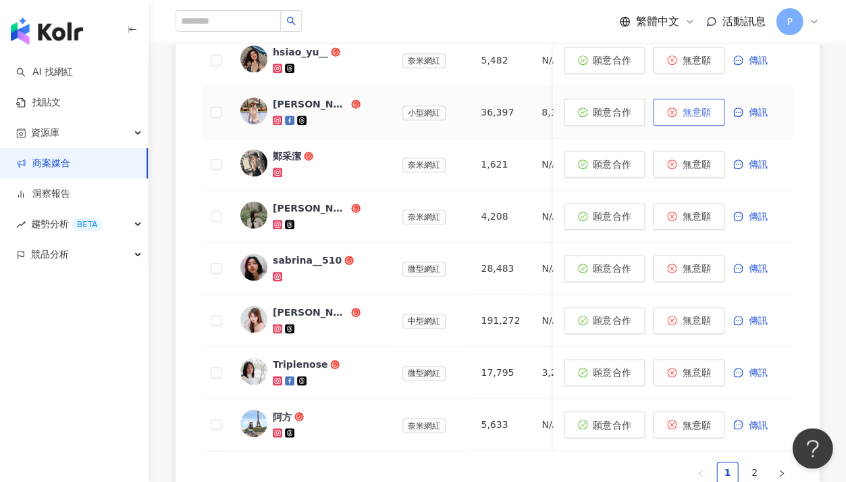
click at [706, 111] on span "無意願" at bounding box center [696, 112] width 28 height 11
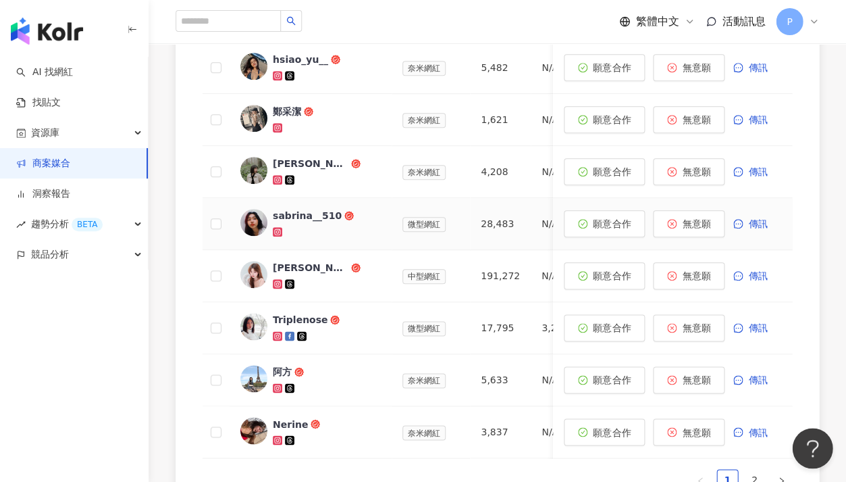
scroll to position [666, 0]
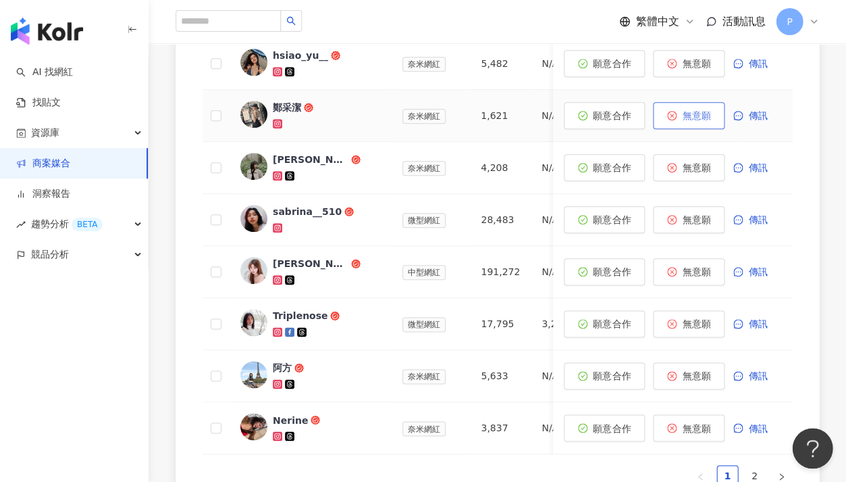
click at [707, 112] on span "無意願" at bounding box center [696, 115] width 28 height 11
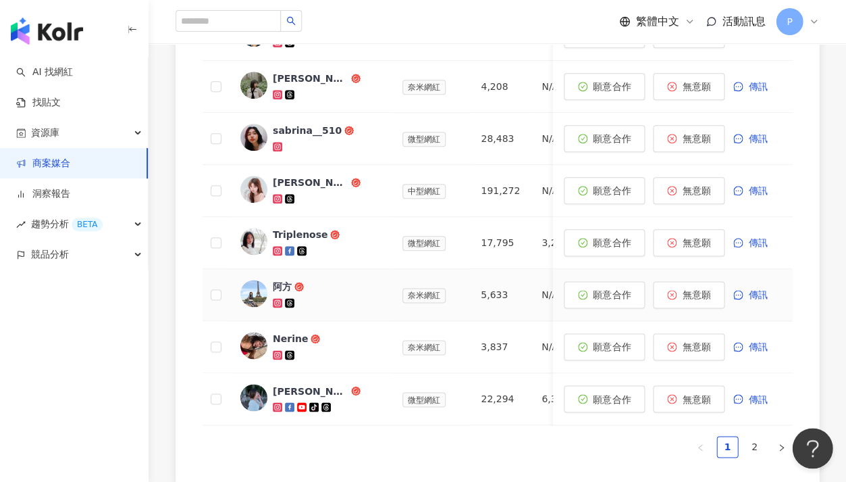
scroll to position [676, 0]
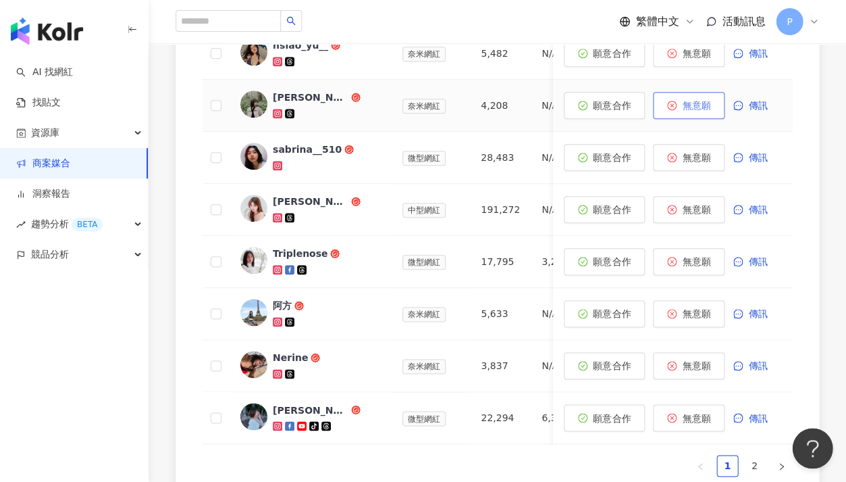
click at [706, 94] on button "無意願" at bounding box center [689, 105] width 72 height 27
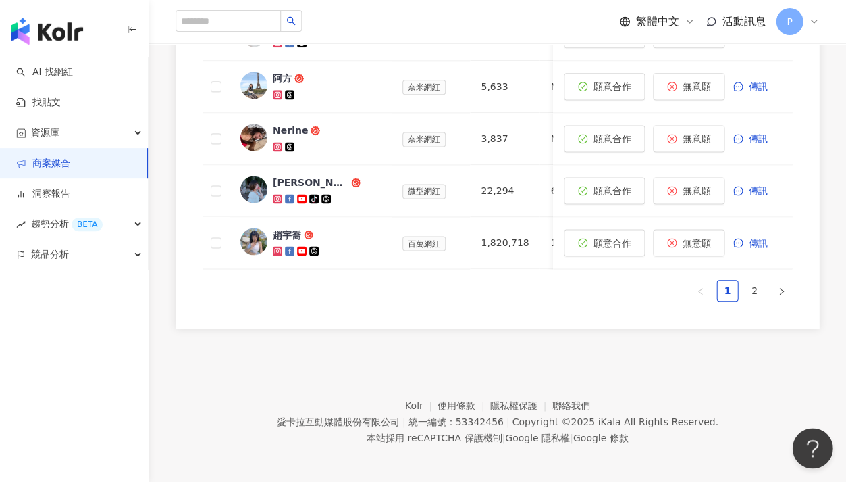
scroll to position [851, 0]
click at [752, 291] on link "2" at bounding box center [754, 290] width 20 height 20
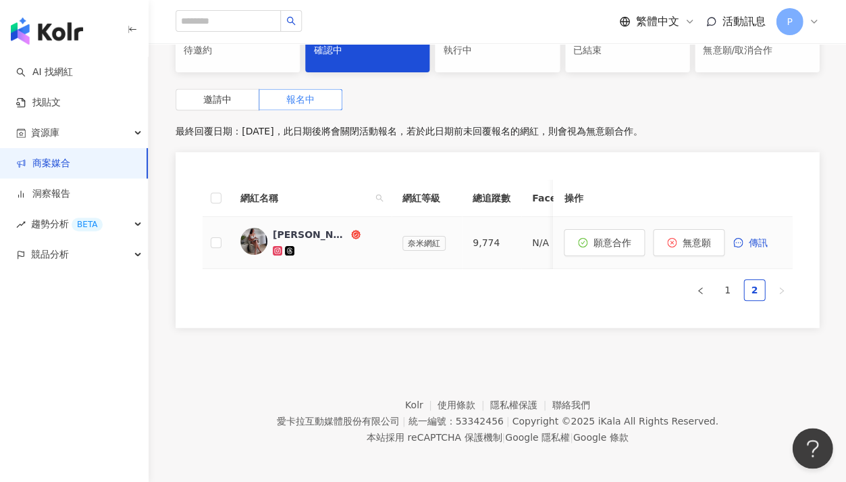
scroll to position [383, 0]
click at [725, 287] on link "1" at bounding box center [727, 290] width 20 height 20
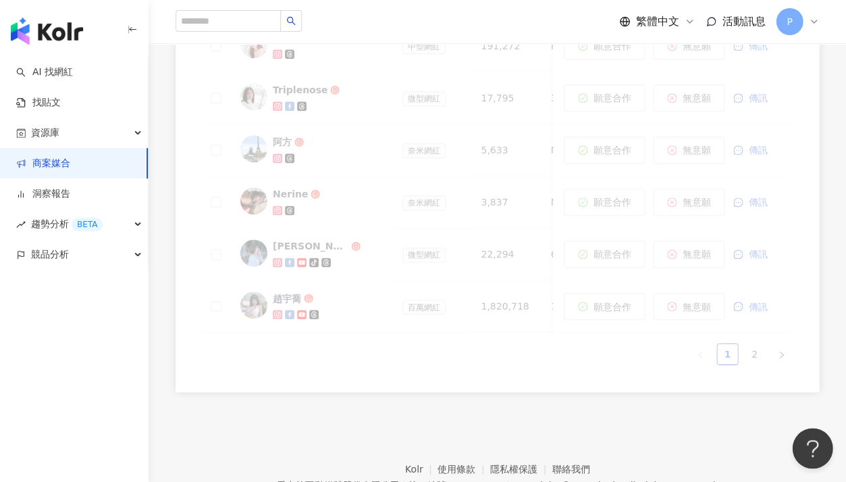
scroll to position [786, 0]
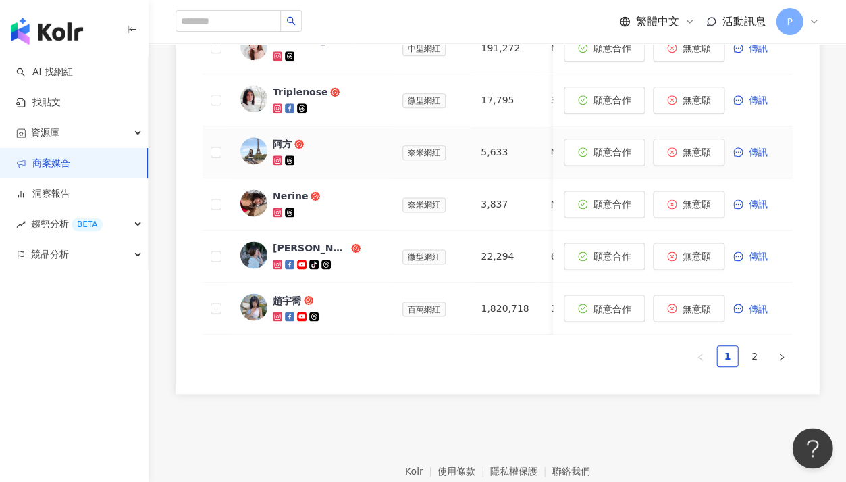
click at [324, 153] on div at bounding box center [327, 160] width 108 height 14
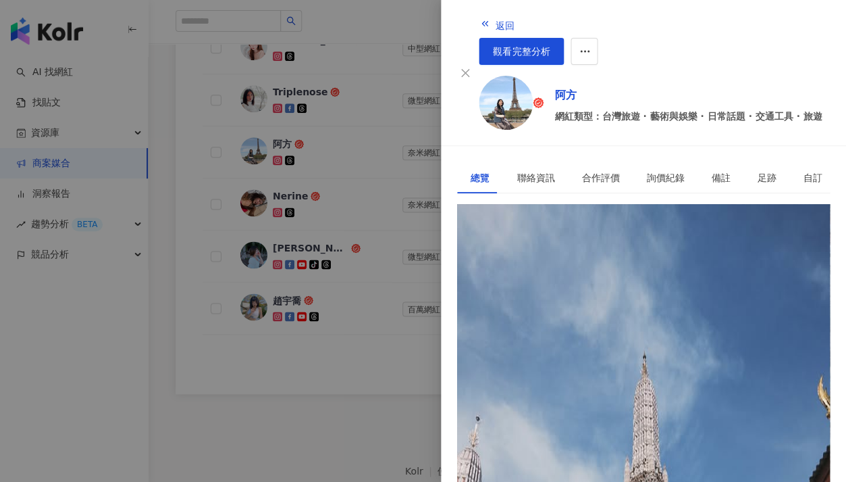
click at [178, 242] on div at bounding box center [423, 241] width 846 height 482
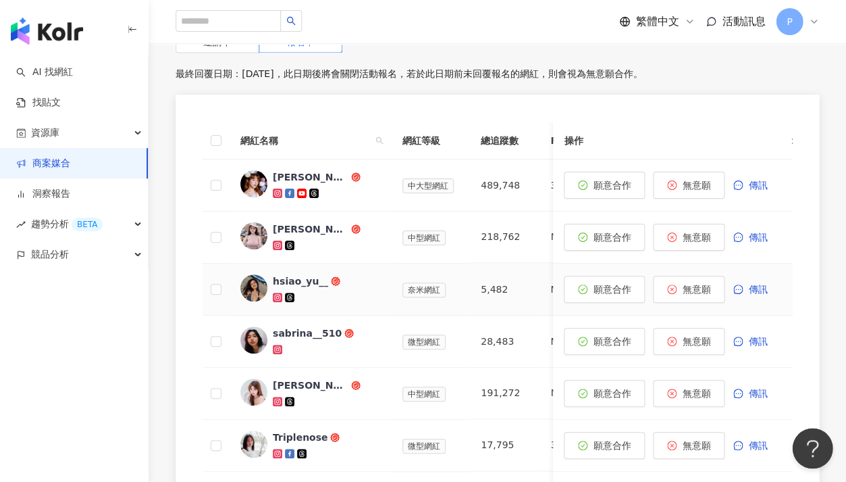
scroll to position [442, 0]
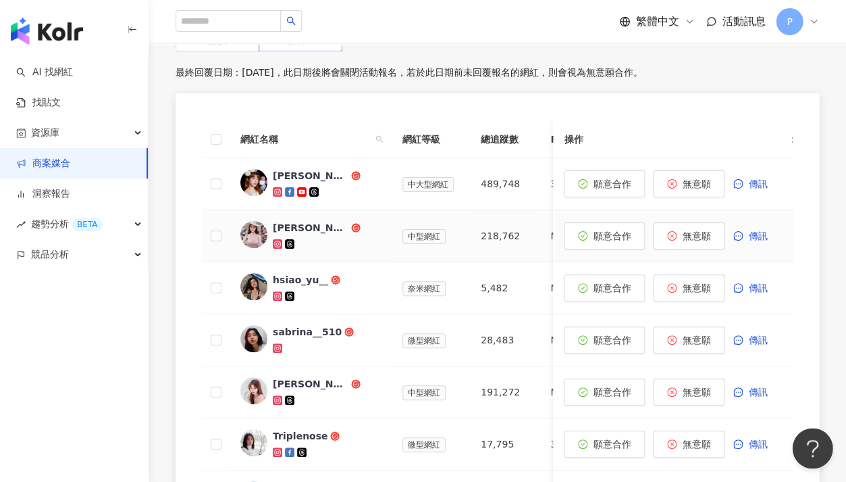
click at [352, 236] on div at bounding box center [327, 243] width 108 height 14
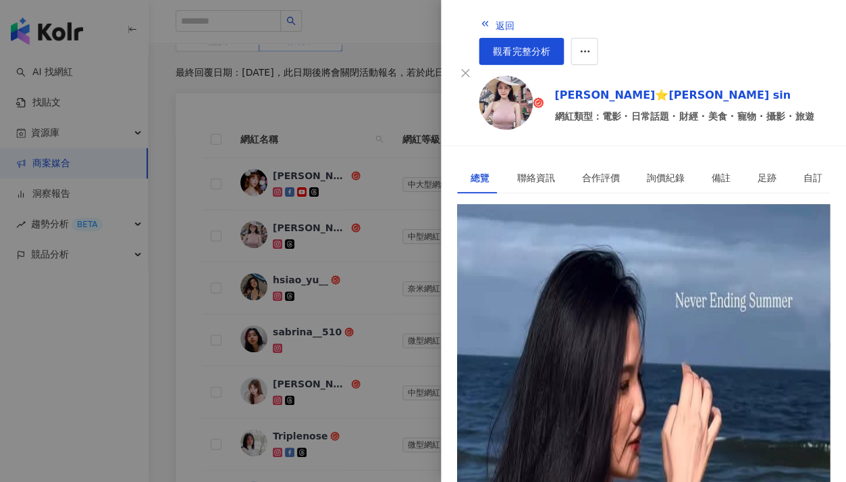
click at [492, 258] on div "[URL][DOMAIN_NAME]" at bounding box center [523, 265] width 105 height 15
click at [350, 151] on div at bounding box center [423, 241] width 846 height 482
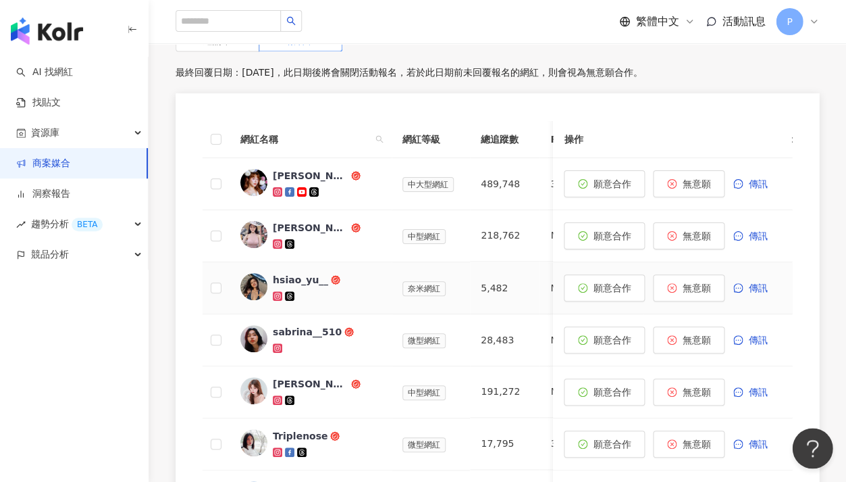
click at [307, 273] on div "hsiao_yu__" at bounding box center [300, 279] width 55 height 14
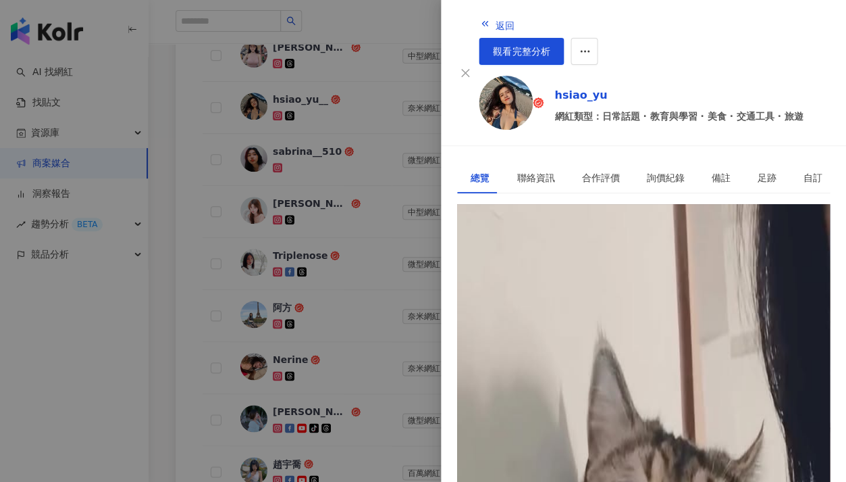
scroll to position [0, 0]
click at [530, 251] on div "ርል | hsiao_yu__ https://www.instagram.com/hsiao_yu__/" at bounding box center [643, 266] width 373 height 47
click at [531, 258] on div "[URL][DOMAIN_NAME]" at bounding box center [523, 265] width 105 height 15
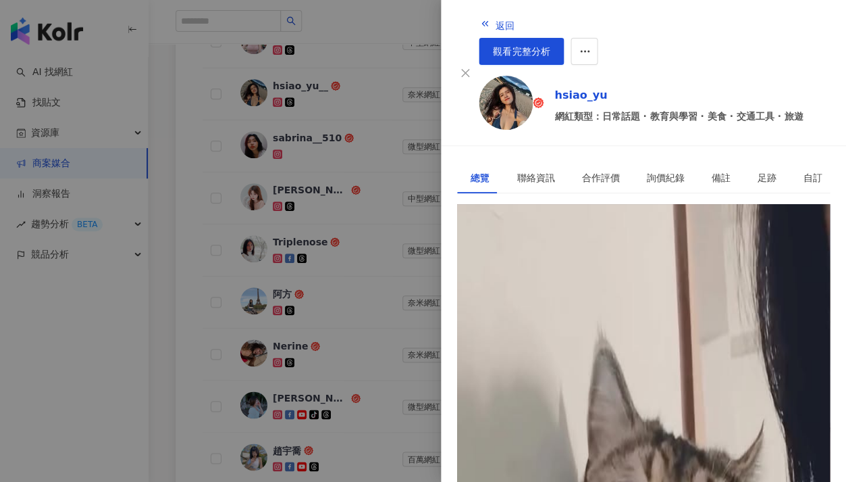
click at [317, 157] on div at bounding box center [423, 241] width 846 height 482
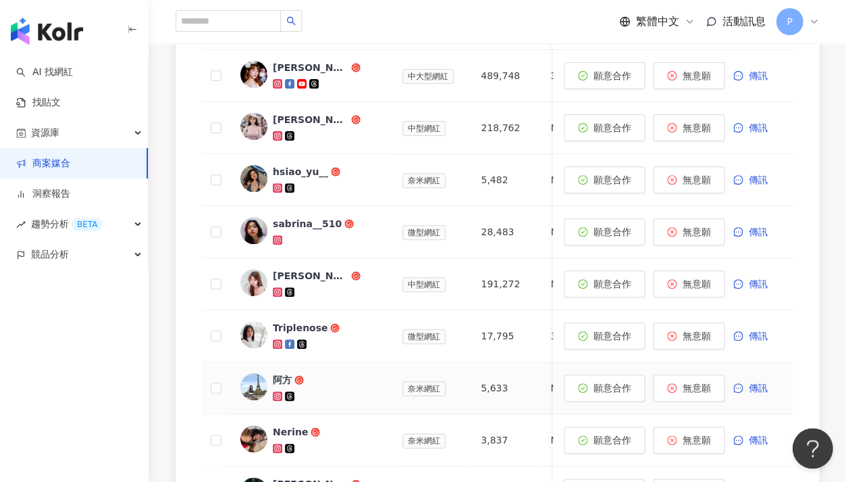
scroll to position [548, 0]
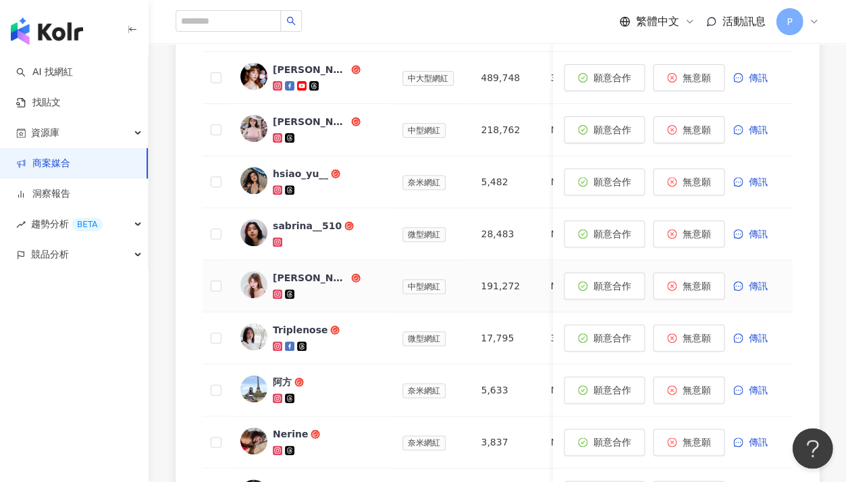
click at [357, 281] on div "[PERSON_NAME]" at bounding box center [327, 286] width 108 height 30
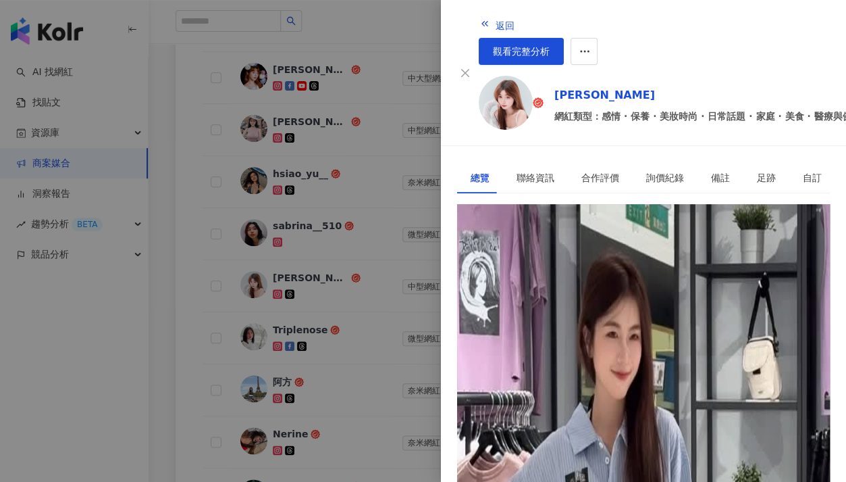
click at [546, 258] on div "[URL][DOMAIN_NAME]" at bounding box center [523, 265] width 105 height 15
click at [343, 230] on div at bounding box center [423, 241] width 846 height 482
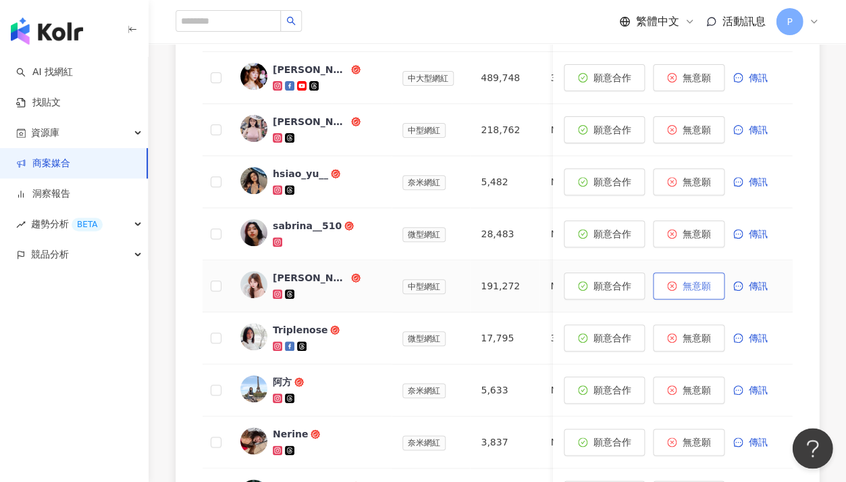
click at [699, 288] on button "無意願" at bounding box center [689, 285] width 72 height 27
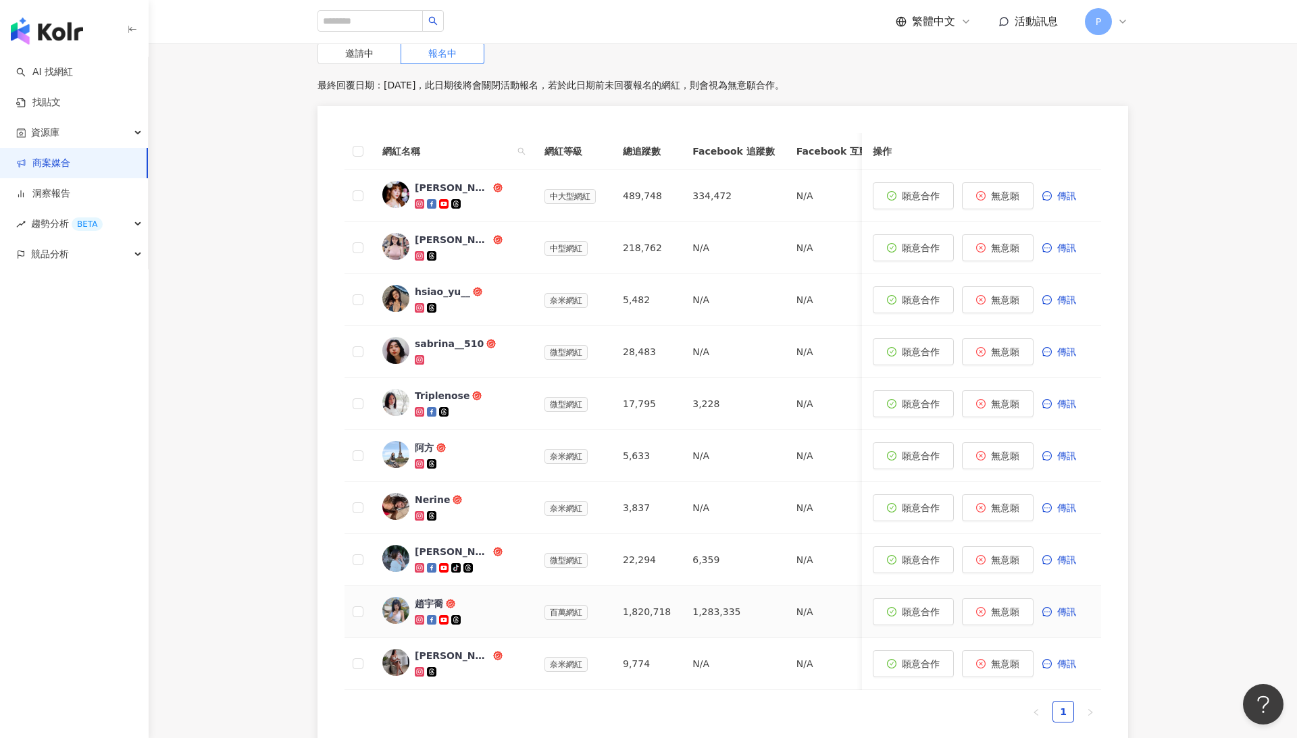
scroll to position [425, 0]
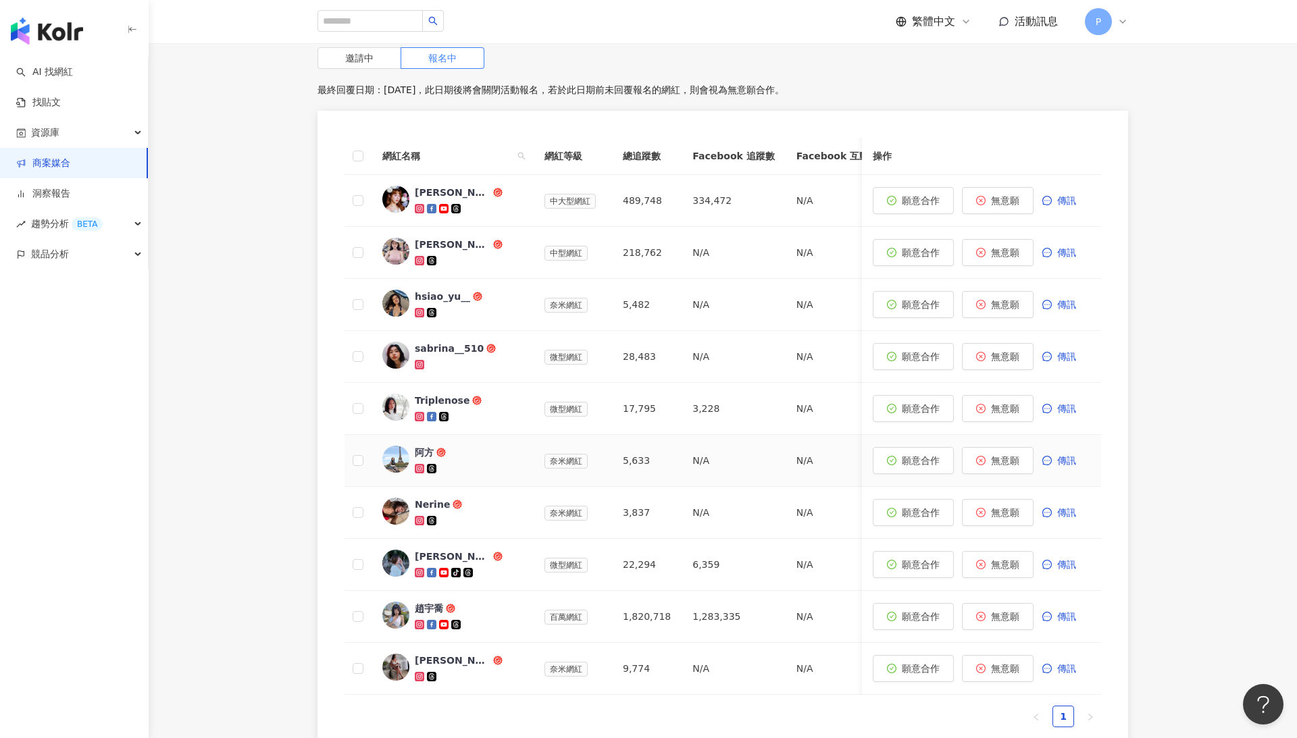
click at [484, 462] on div at bounding box center [469, 469] width 108 height 14
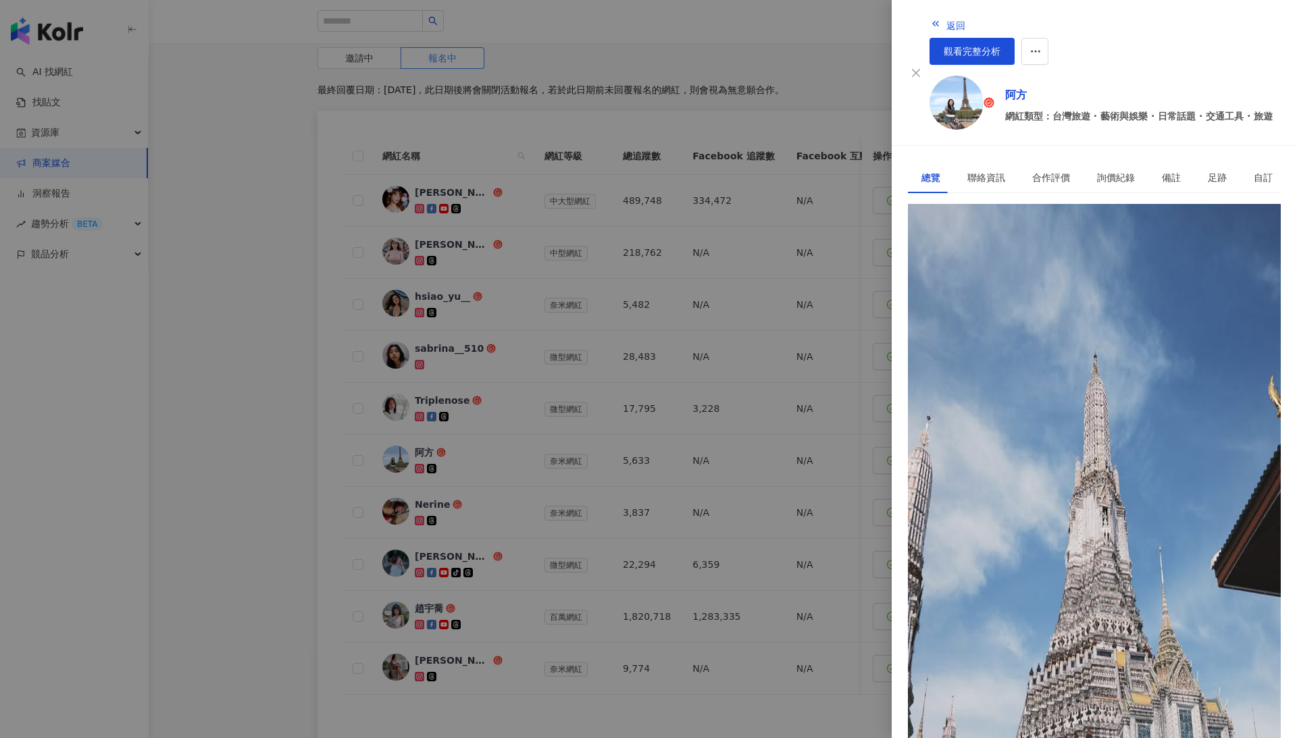
click at [846, 258] on div "[URL][DOMAIN_NAME]" at bounding box center [973, 265] width 105 height 15
click at [284, 388] on div at bounding box center [648, 369] width 1297 height 738
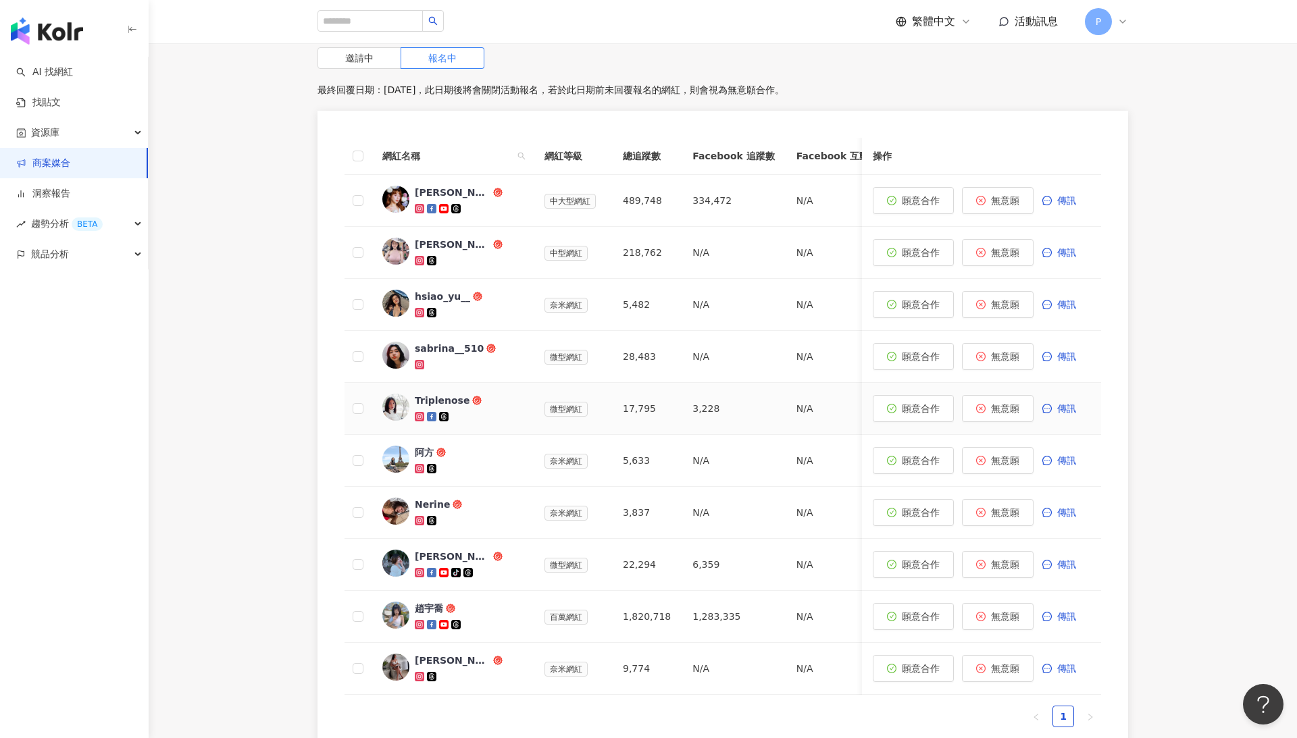
click at [486, 394] on span "Triplenose" at bounding box center [459, 401] width 88 height 14
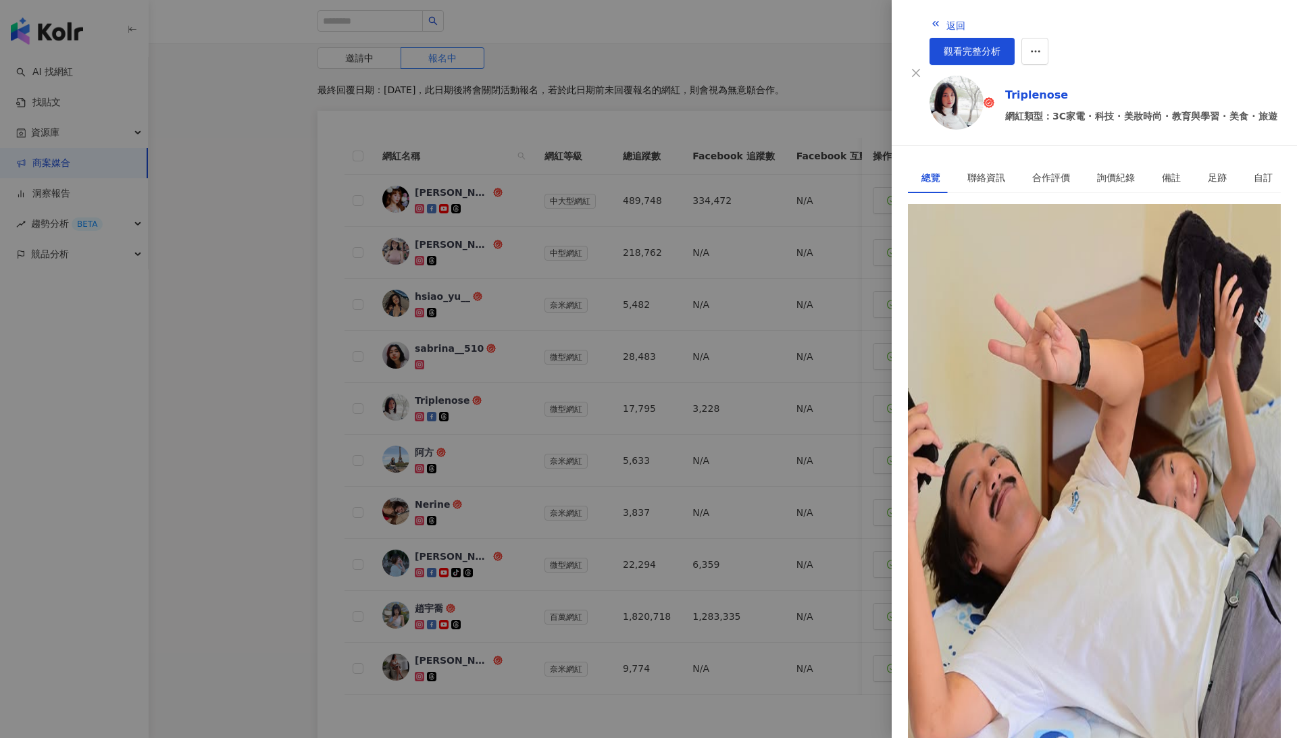
click at [558, 334] on div at bounding box center [648, 369] width 1297 height 738
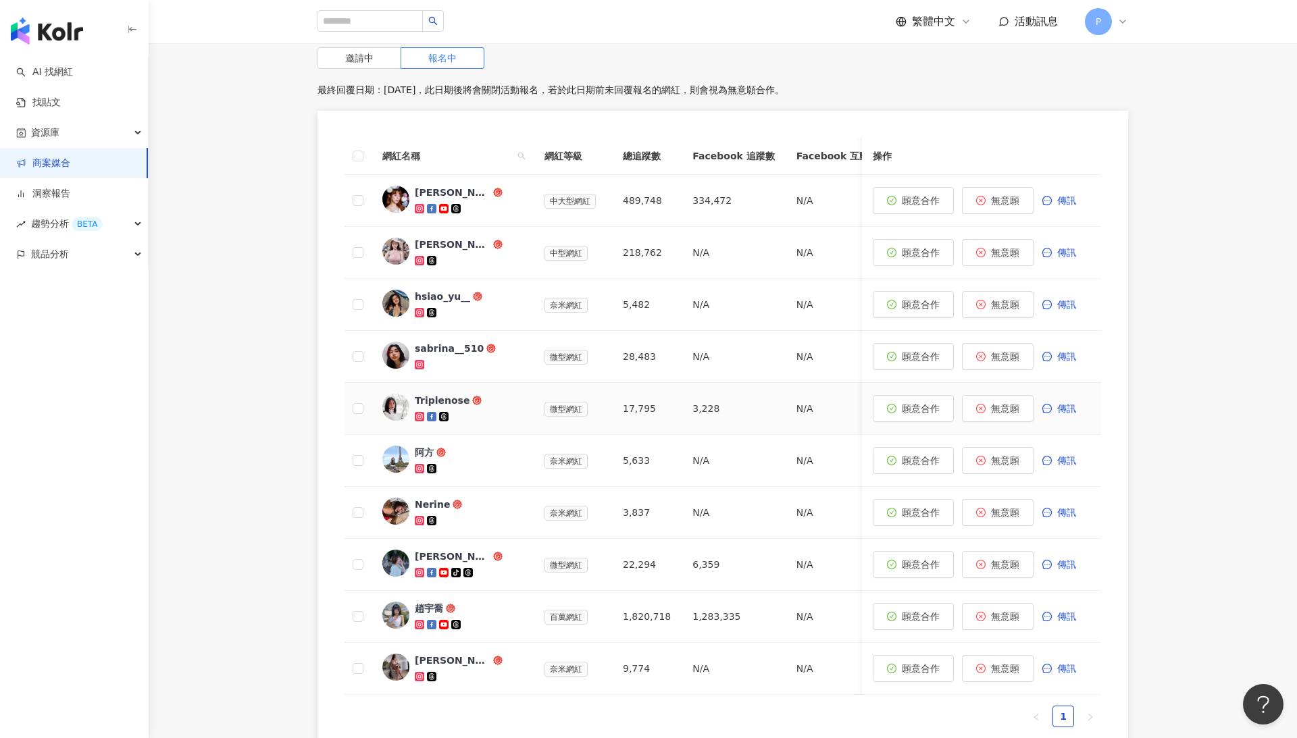
click at [357, 398] on td at bounding box center [357, 409] width 27 height 52
click at [357, 403] on span at bounding box center [358, 408] width 11 height 11
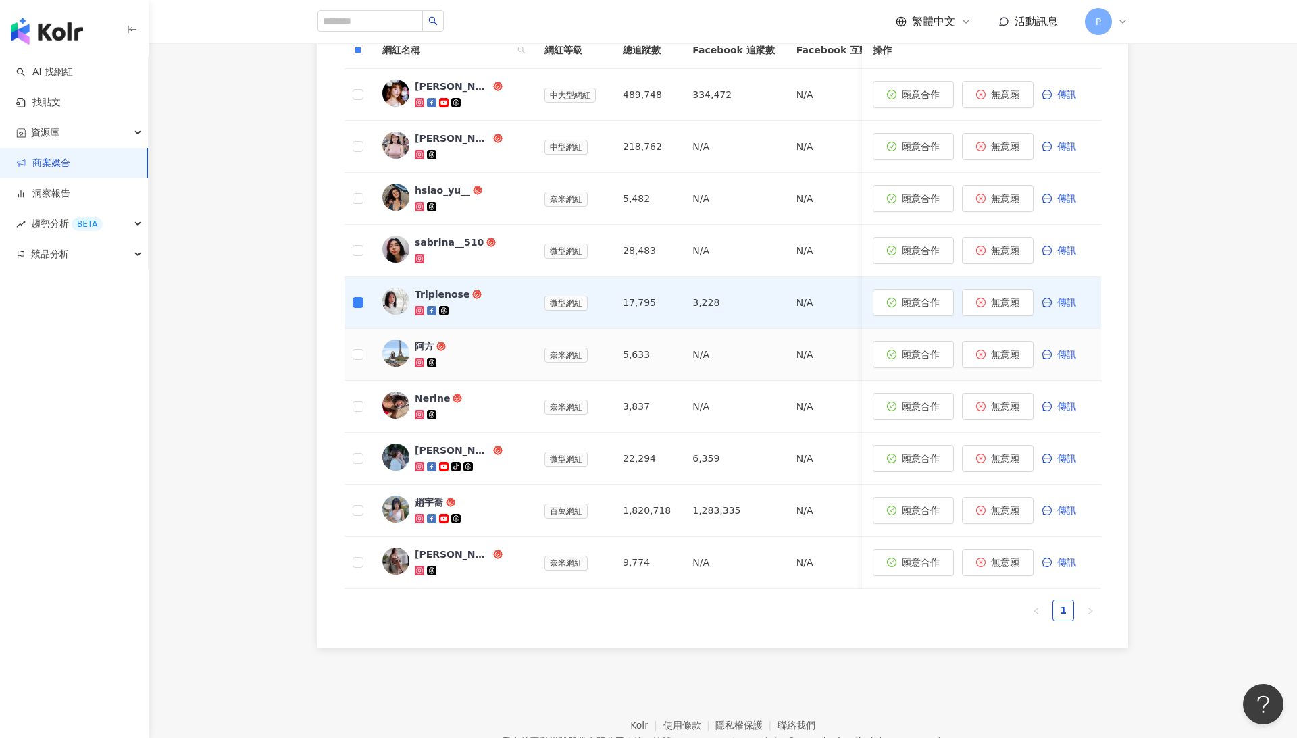
scroll to position [595, 0]
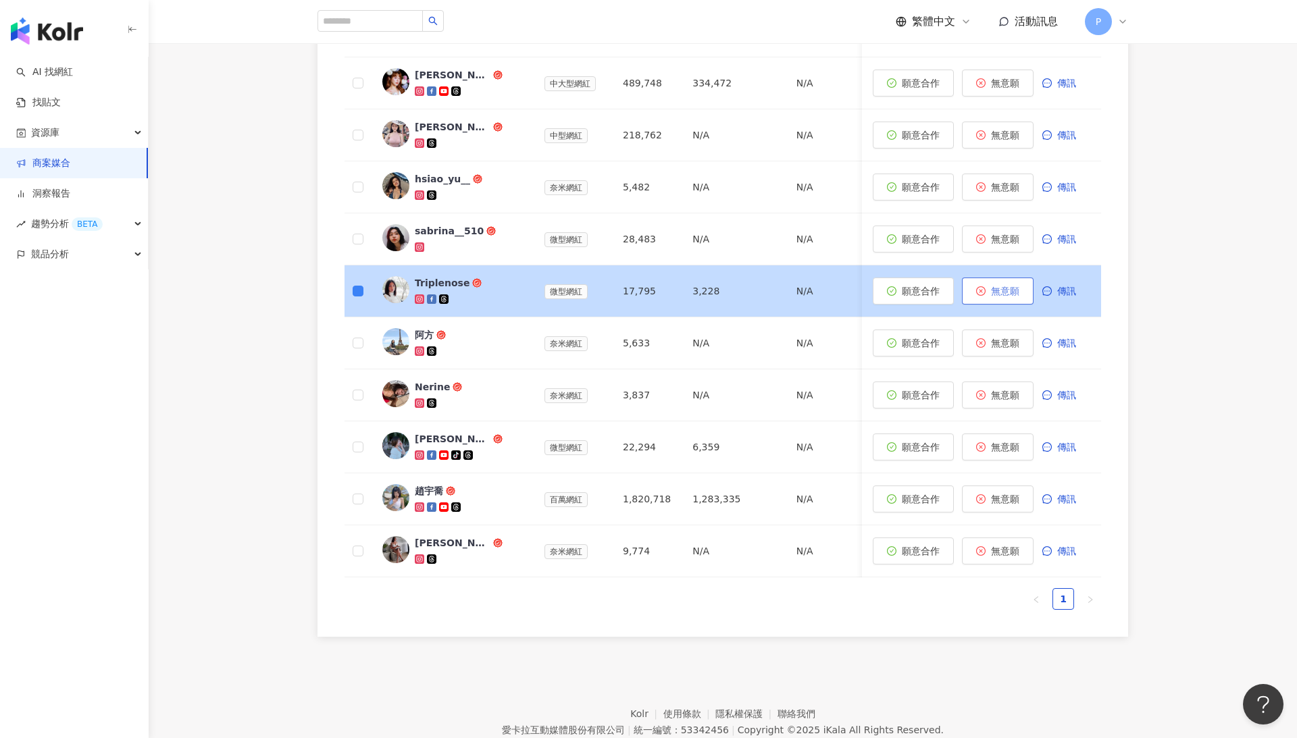
click at [846, 291] on span "無意願" at bounding box center [1005, 291] width 28 height 11
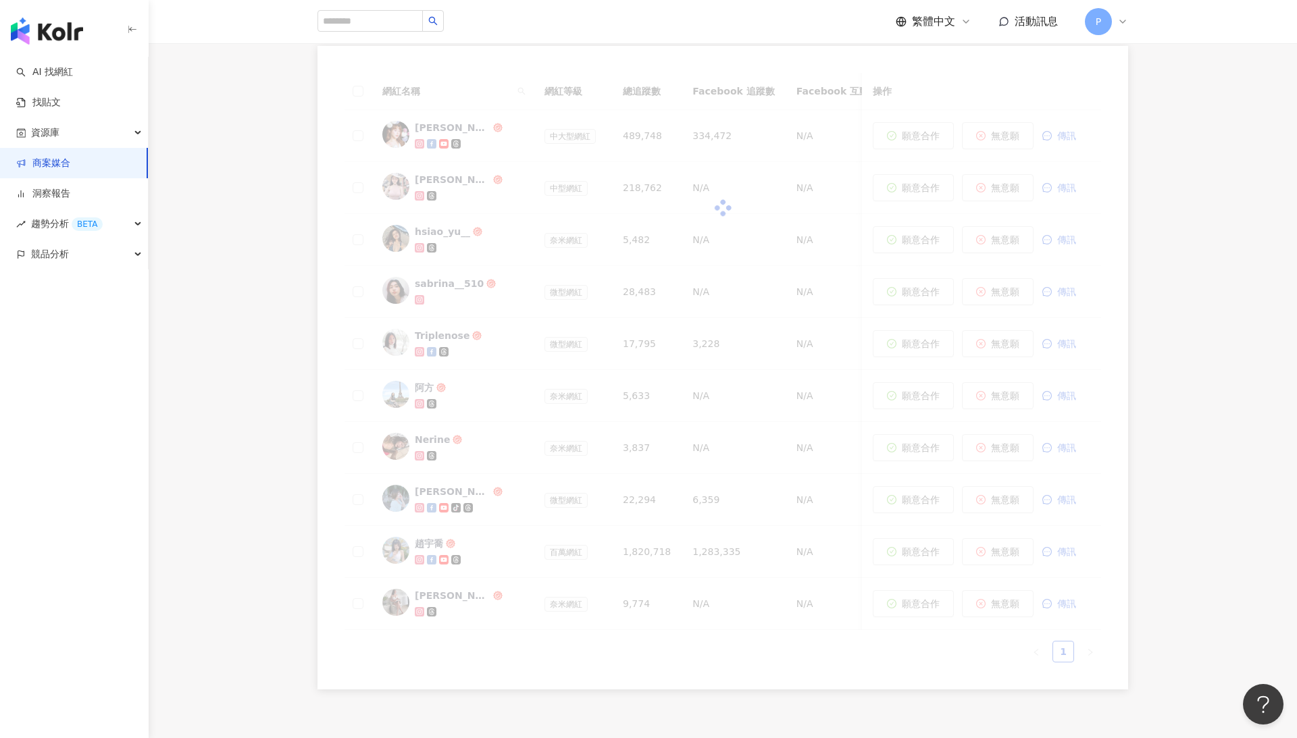
scroll to position [492, 0]
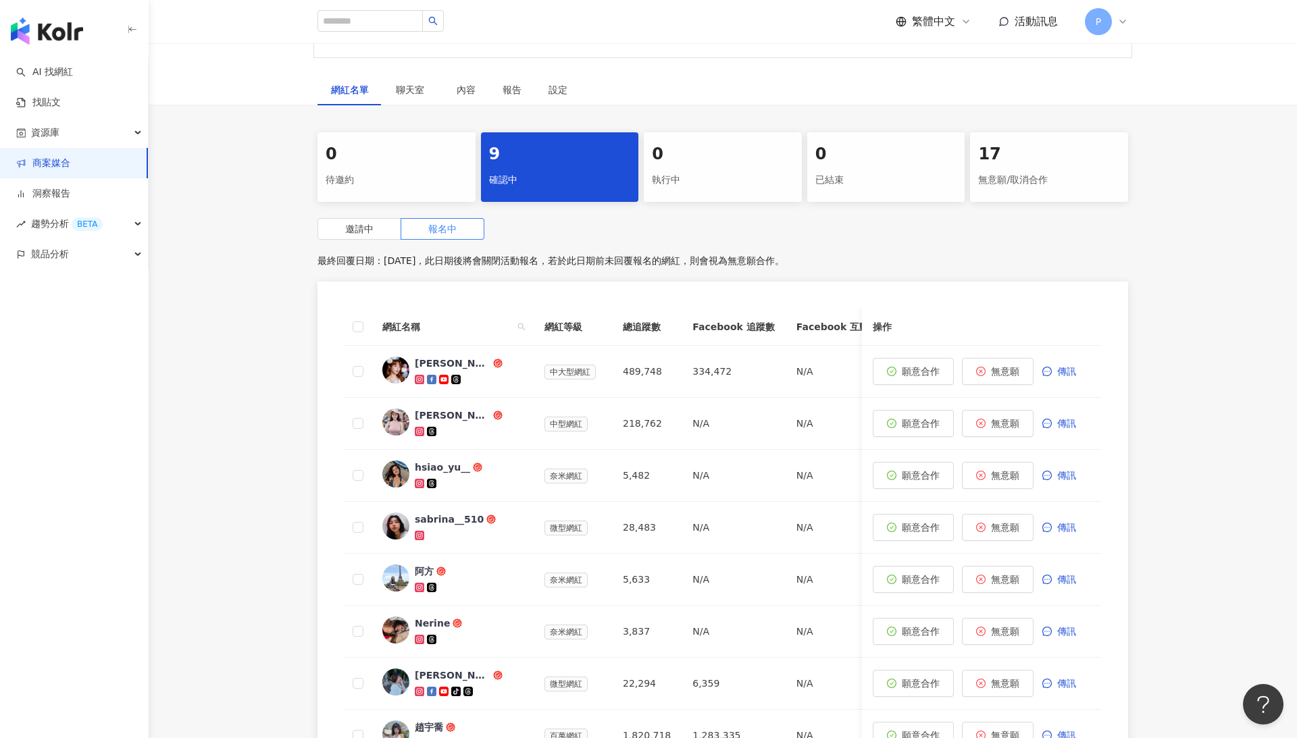
click at [846, 143] on div "17" at bounding box center [1049, 154] width 142 height 23
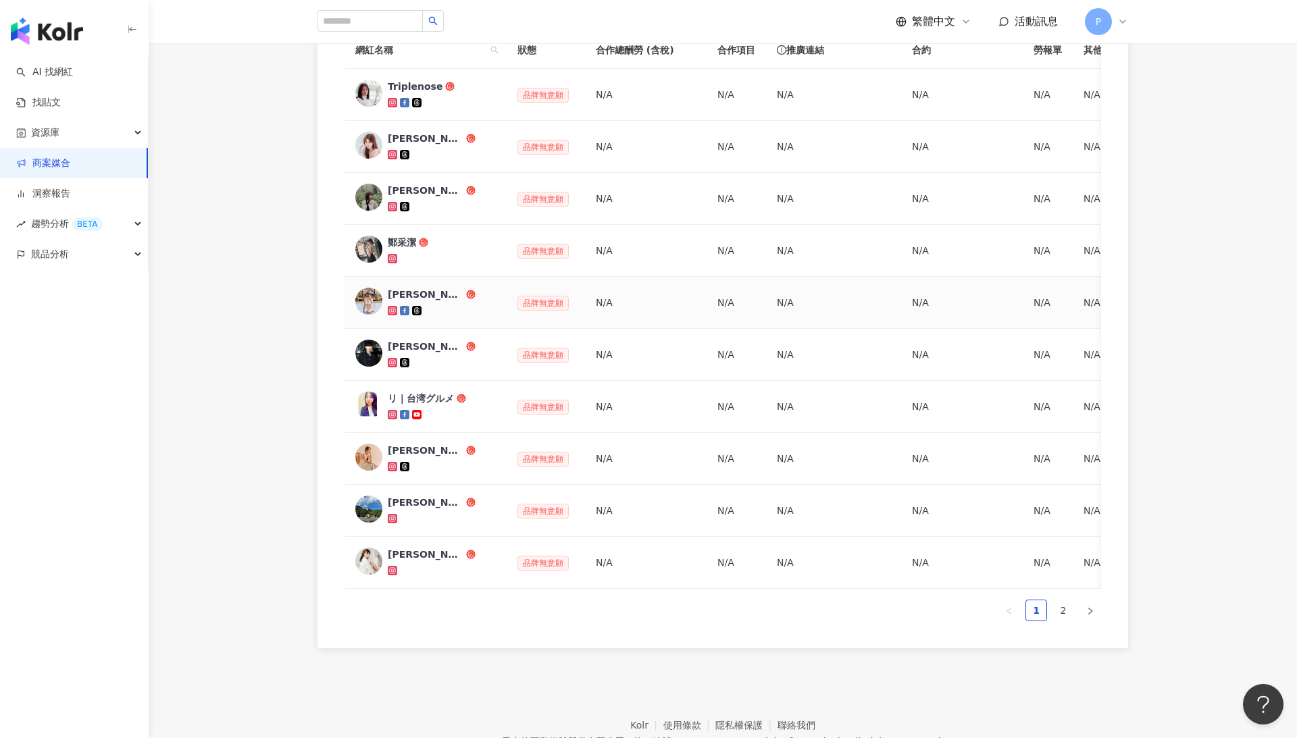
scroll to position [475, 0]
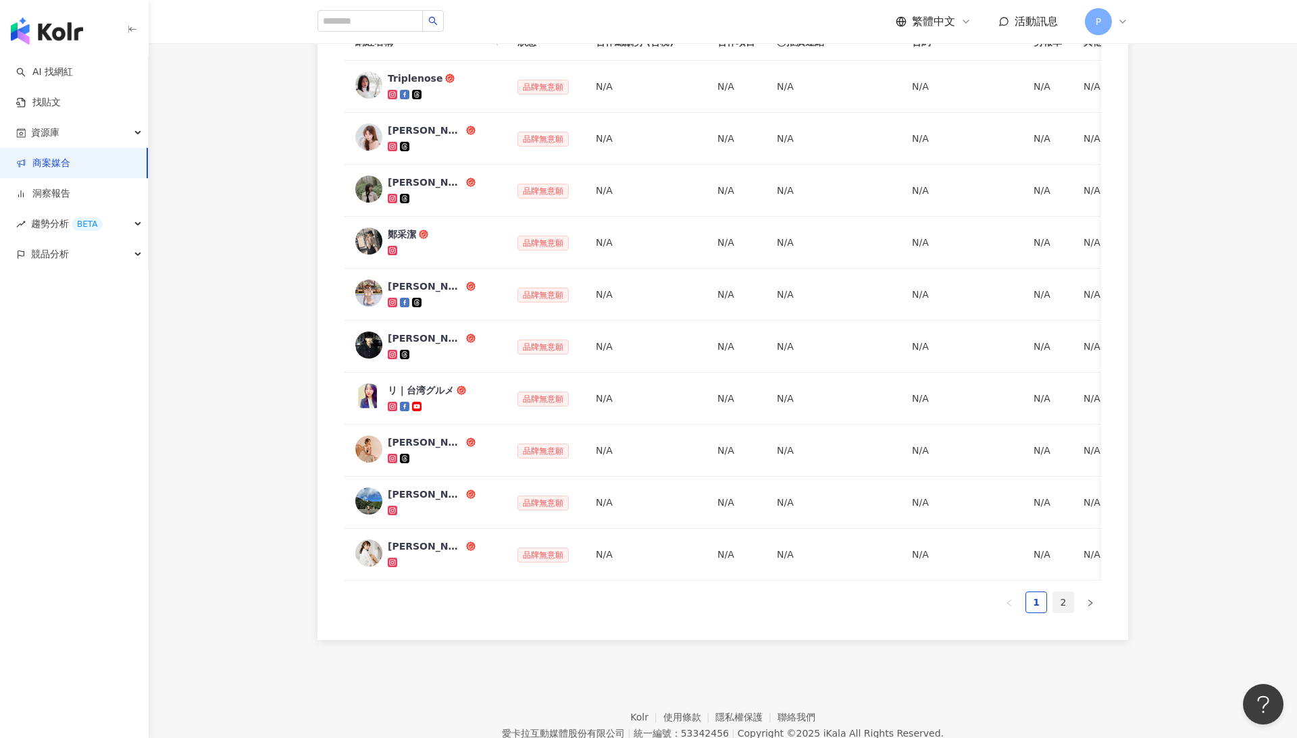
click at [846, 481] on link "2" at bounding box center [1063, 602] width 20 height 20
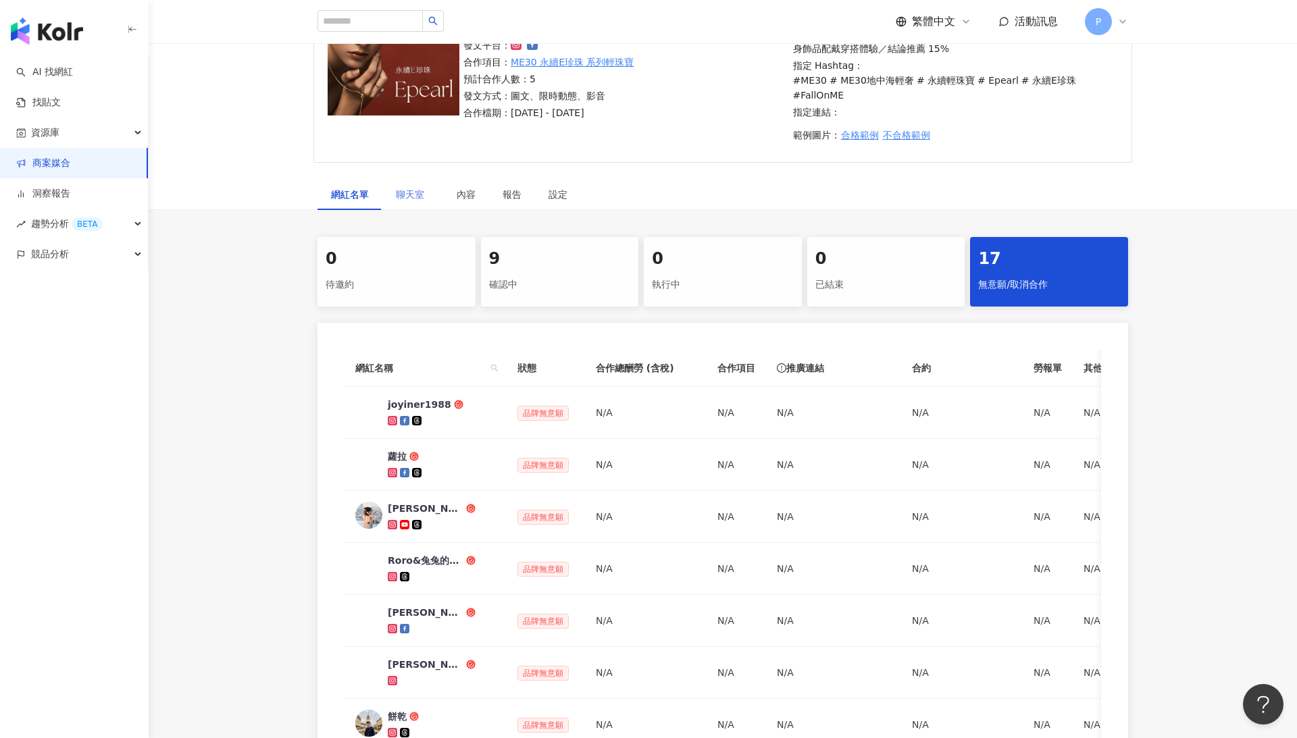
scroll to position [144, 0]
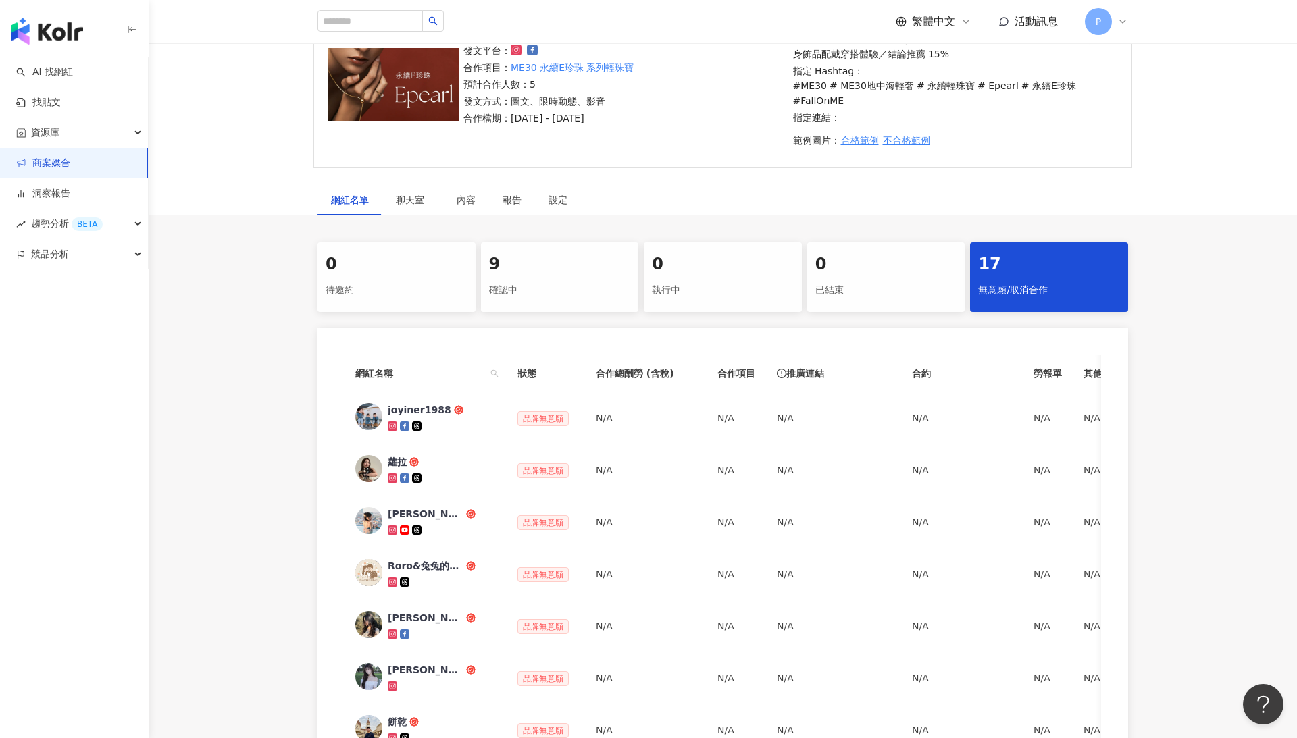
click at [546, 253] on div "9" at bounding box center [560, 264] width 142 height 23
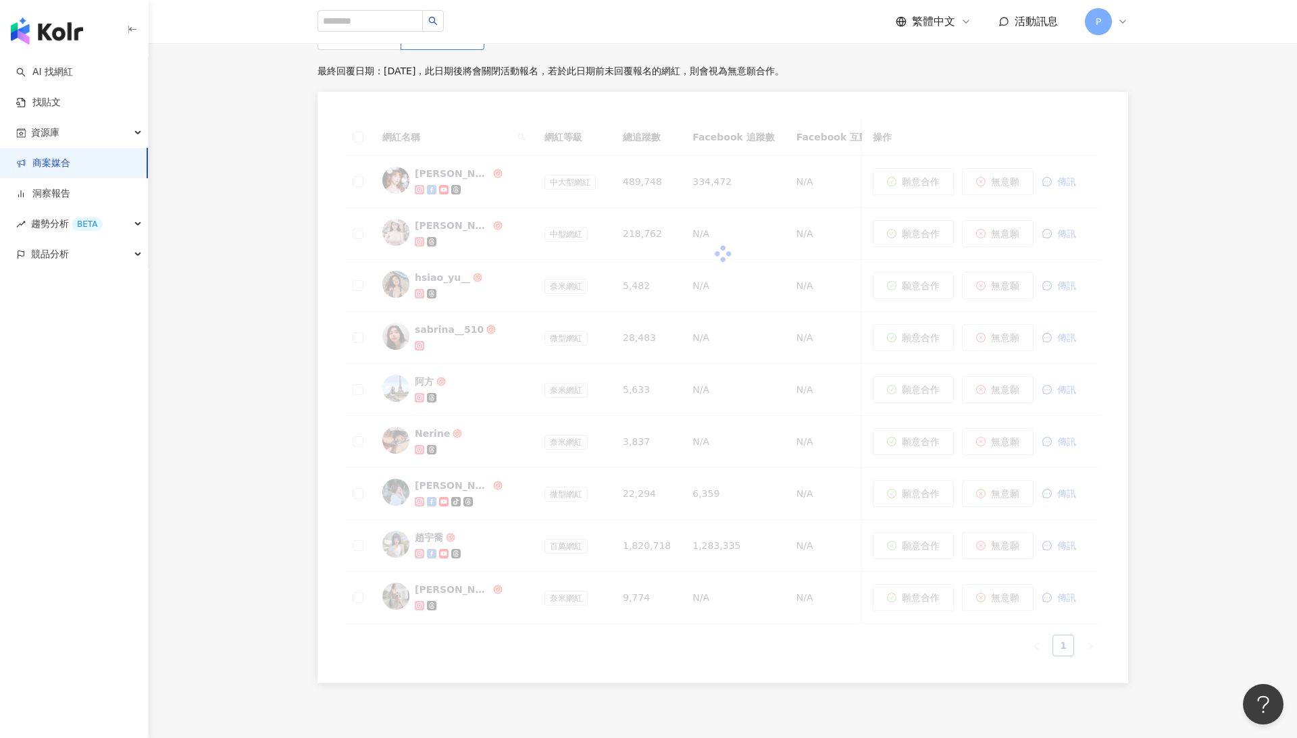
scroll to position [452, 0]
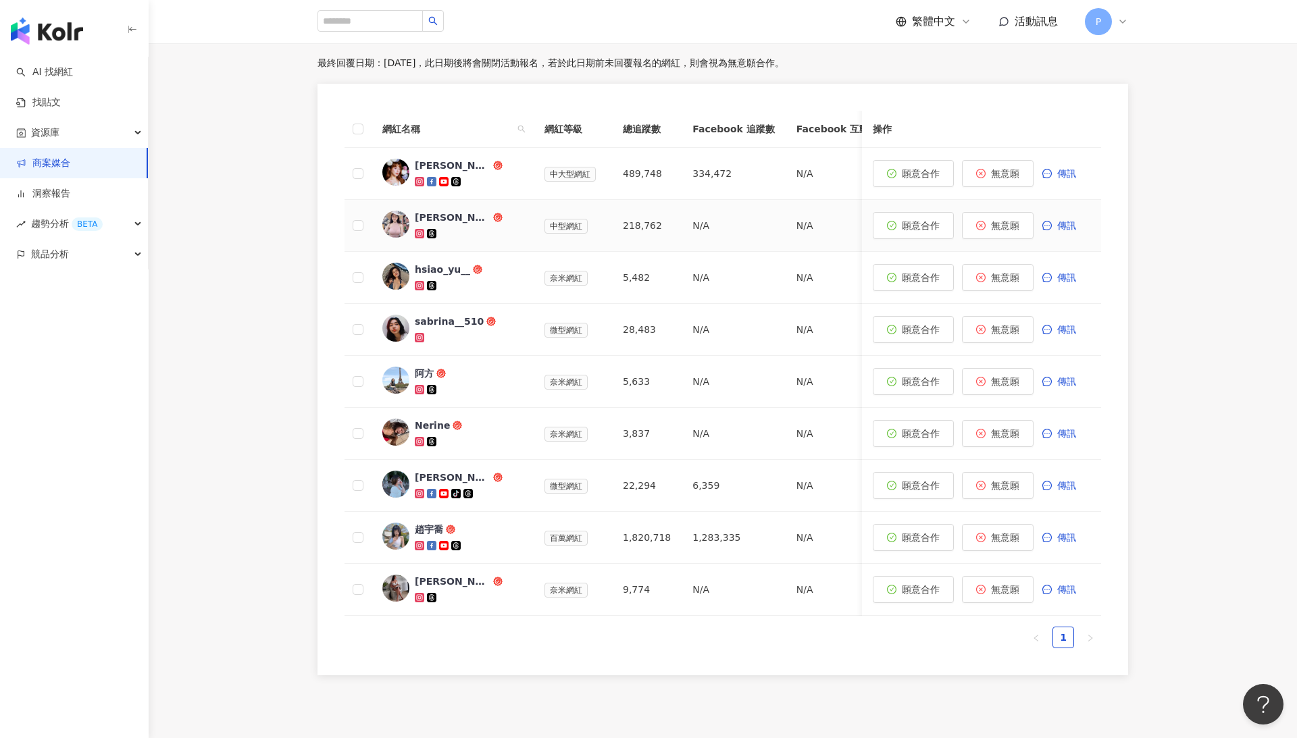
click at [466, 211] on div "[PERSON_NAME]⭐️[PERSON_NAME] sin" at bounding box center [453, 218] width 76 height 14
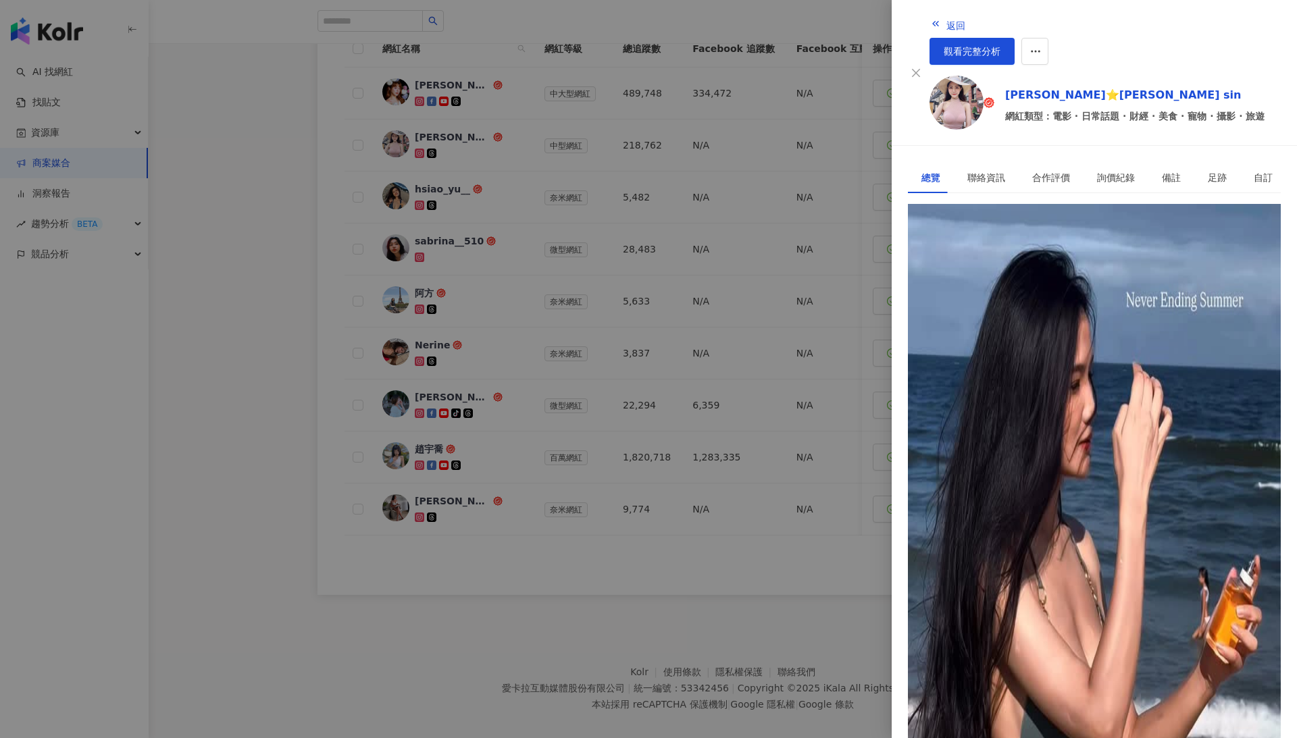
scroll to position [530, 0]
click at [624, 481] on div at bounding box center [648, 369] width 1297 height 738
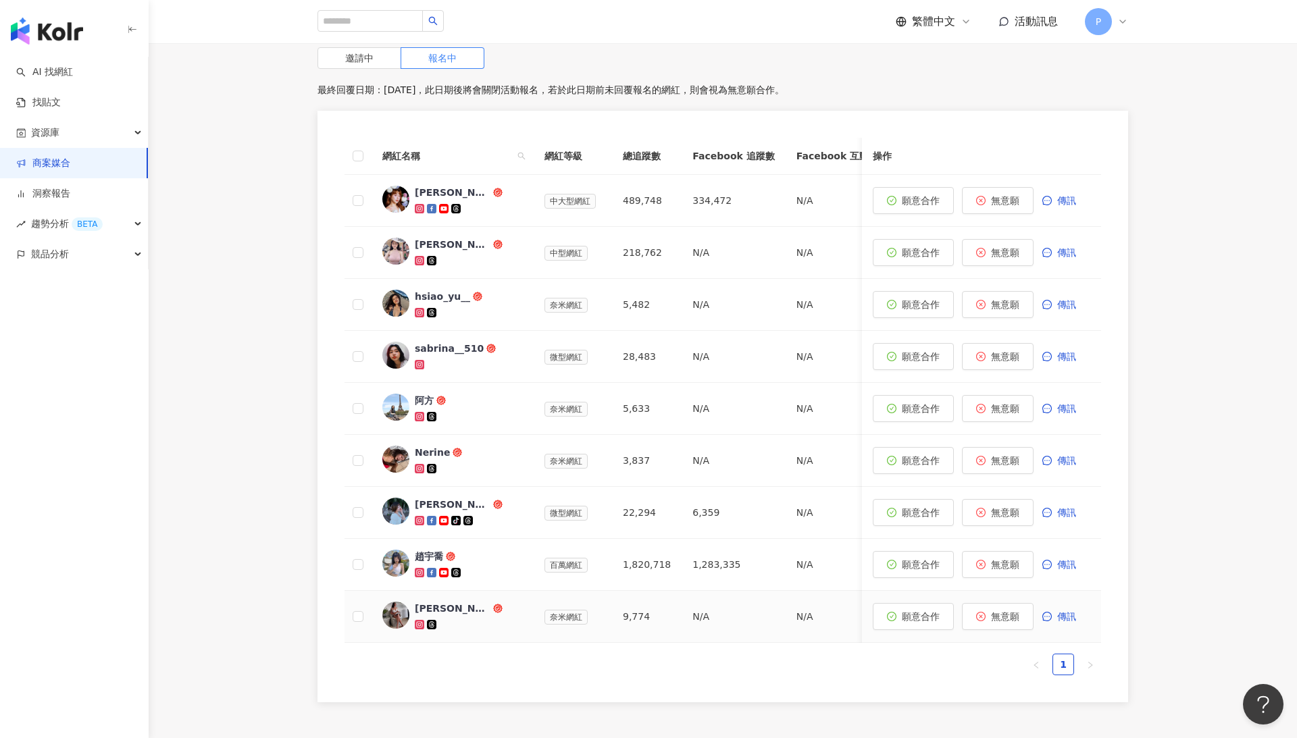
scroll to position [425, 0]
